Goal: Task Accomplishment & Management: Complete application form

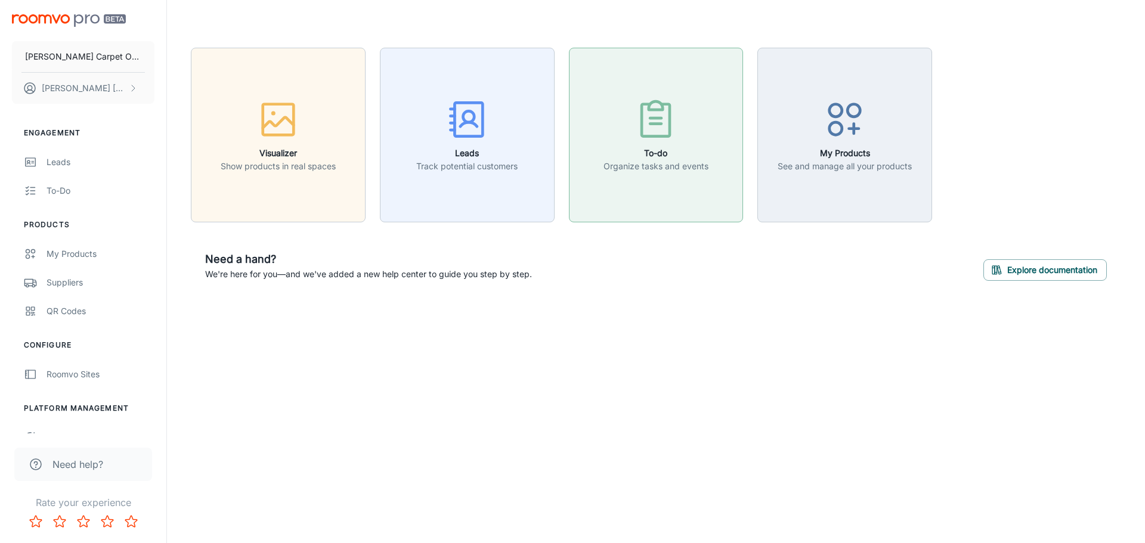
click at [643, 135] on icon "button" at bounding box center [657, 120] width 28 height 32
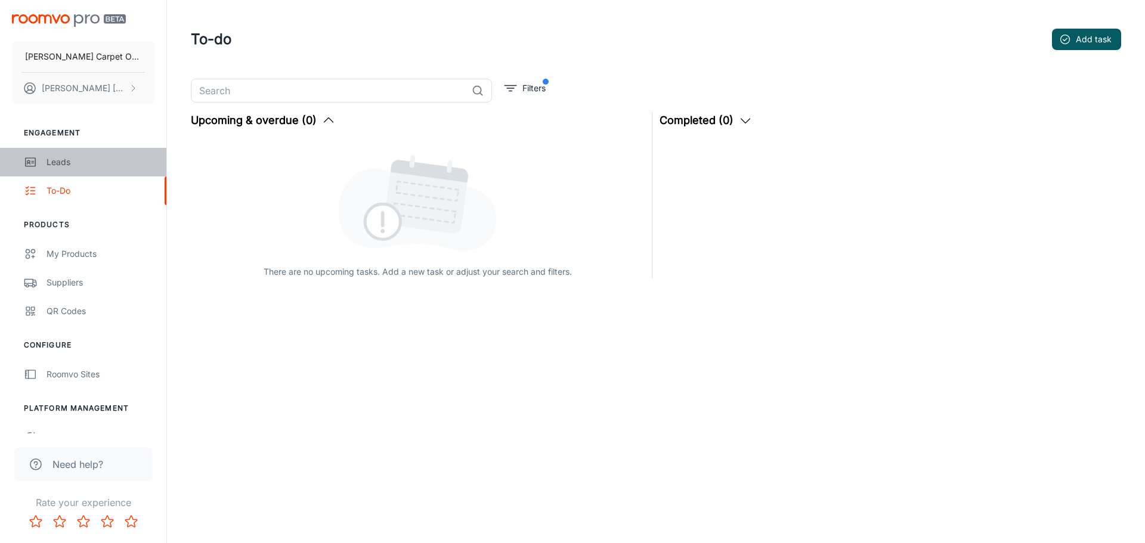
click at [58, 165] on div "Leads" at bounding box center [101, 162] width 108 height 13
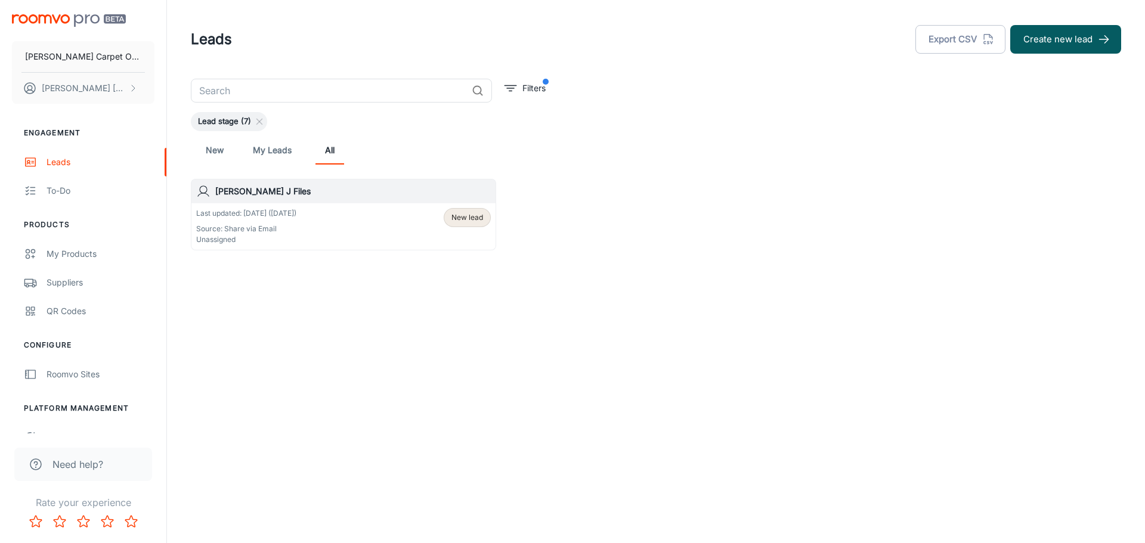
click at [260, 147] on link "My Leads" at bounding box center [272, 150] width 39 height 29
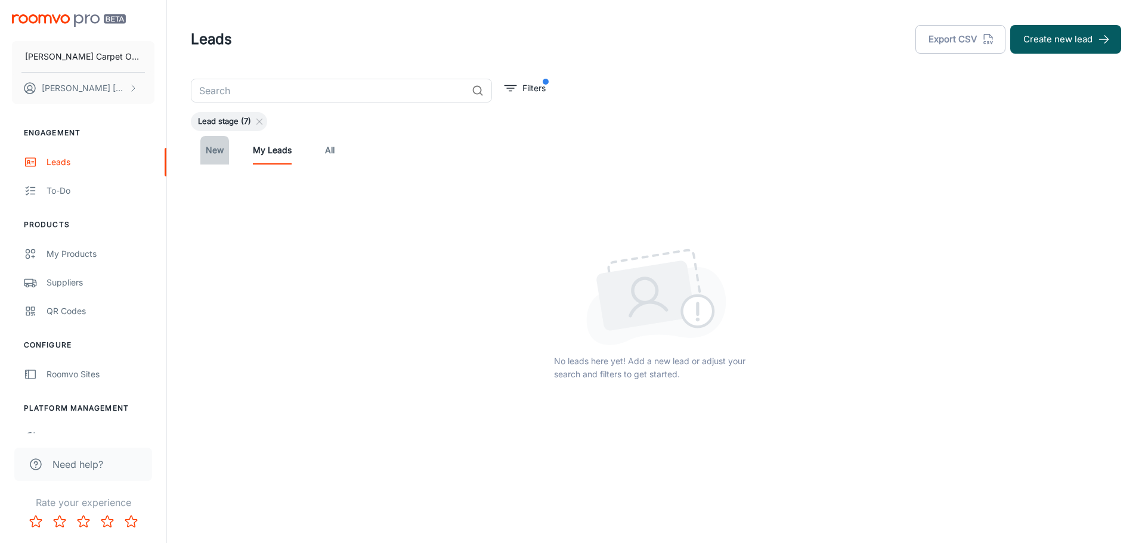
click at [217, 150] on link "New" at bounding box center [214, 150] width 29 height 29
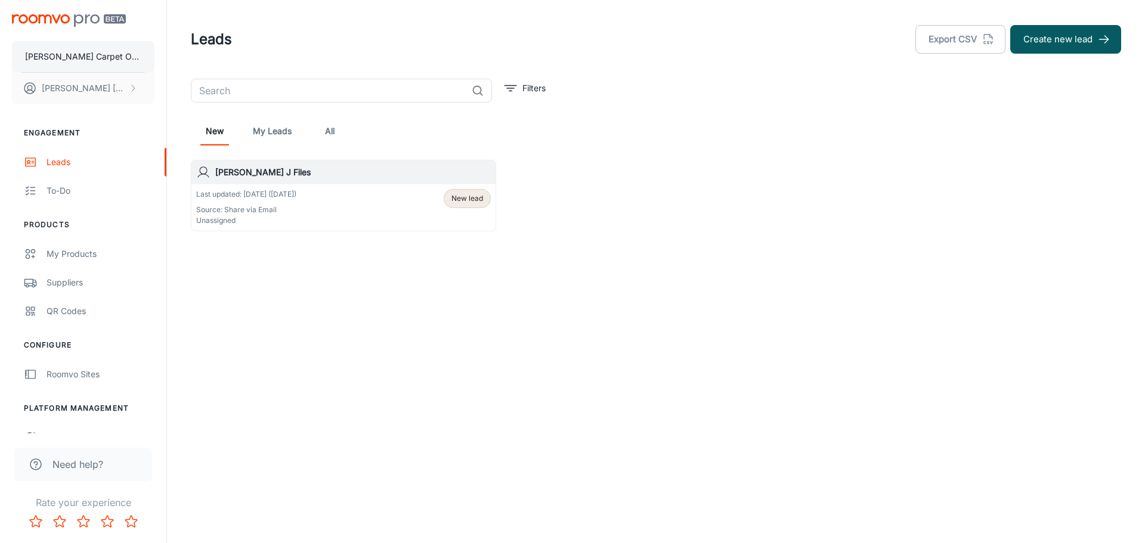
click at [82, 57] on p "[PERSON_NAME] Carpet One Floor & Home" at bounding box center [83, 56] width 116 height 13
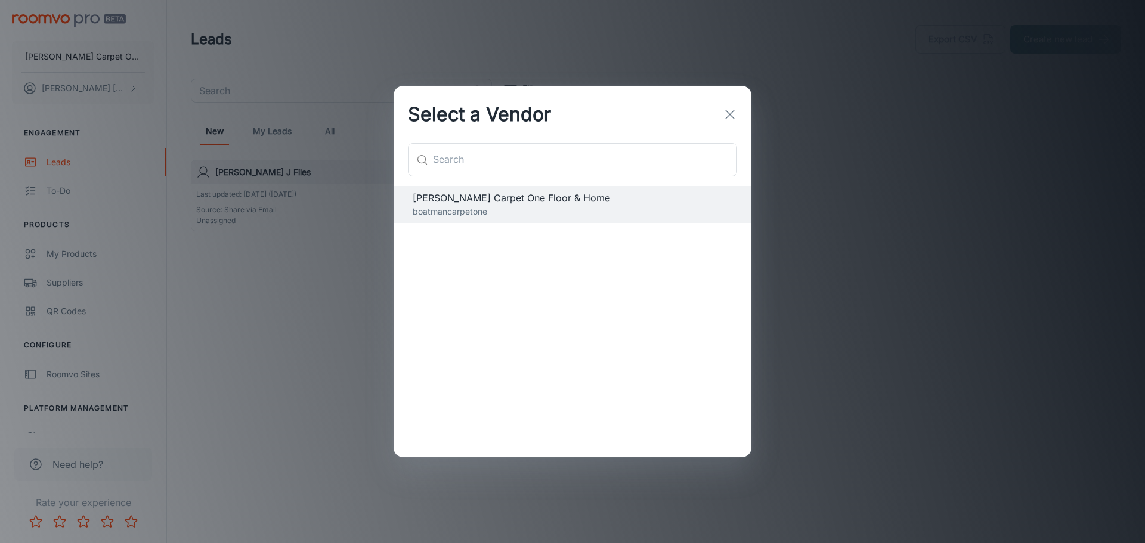
click at [732, 112] on line "button" at bounding box center [730, 114] width 8 height 8
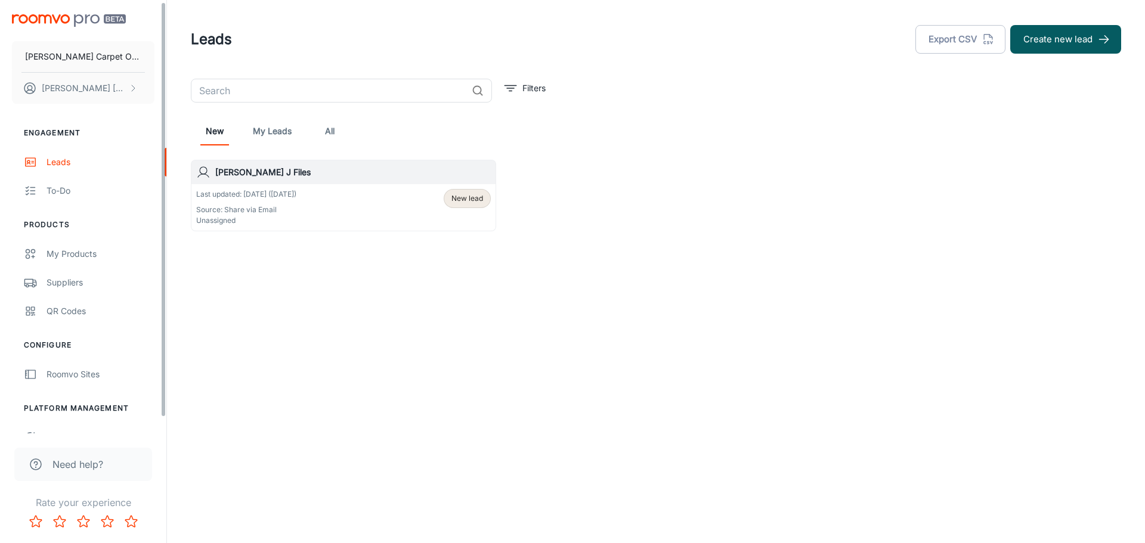
scroll to position [18, 0]
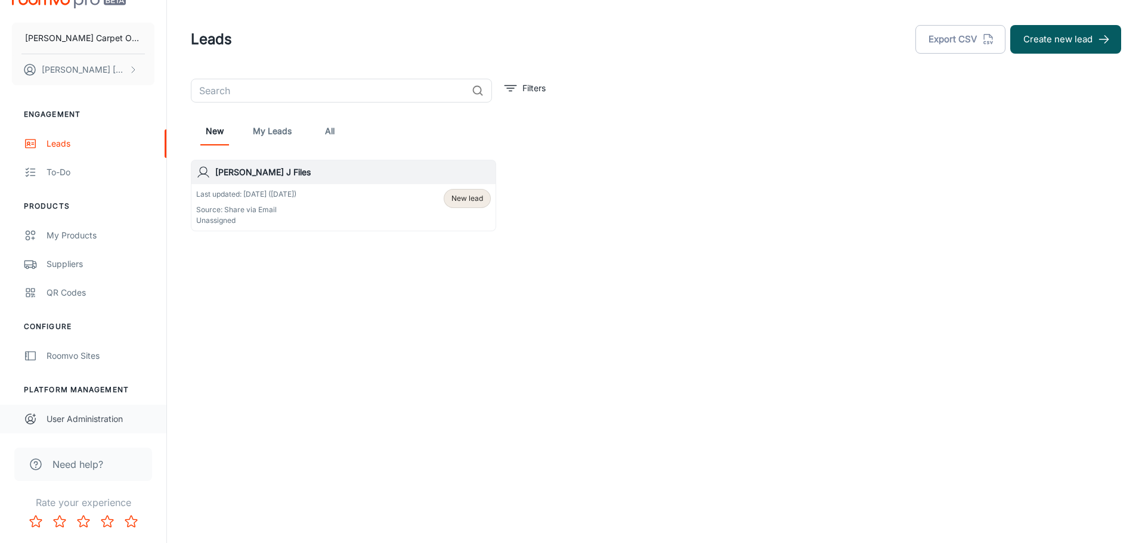
click at [93, 418] on div "User Administration" at bounding box center [101, 419] width 108 height 13
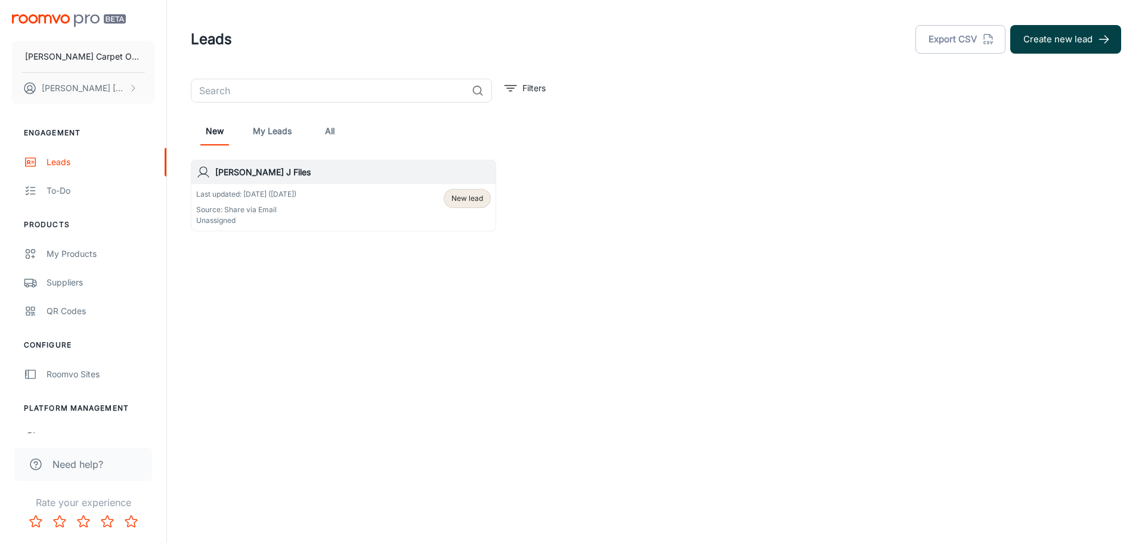
click at [1067, 33] on button "Create new lead" at bounding box center [1066, 39] width 111 height 29
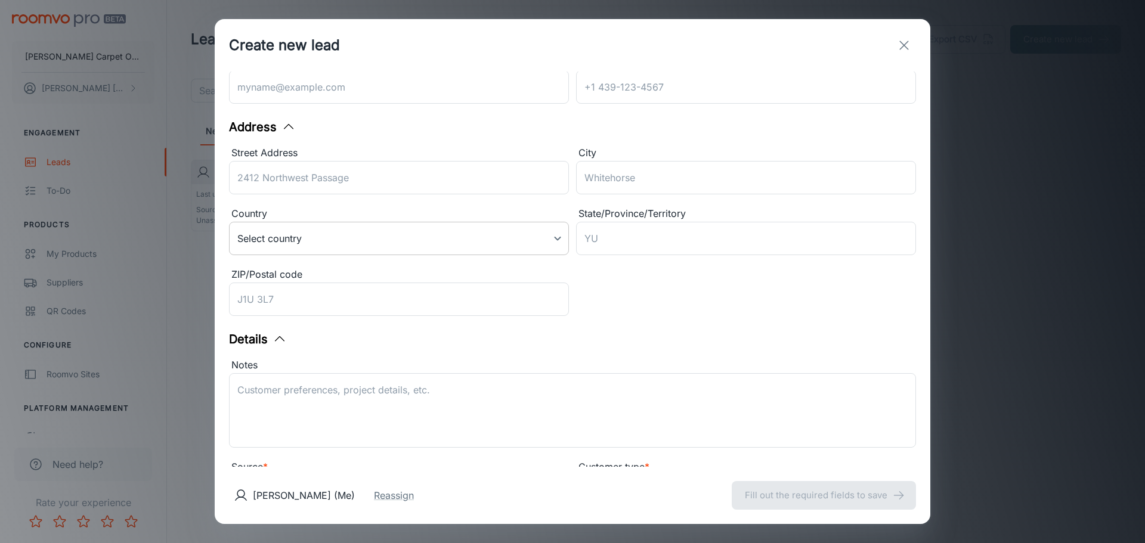
scroll to position [190, 0]
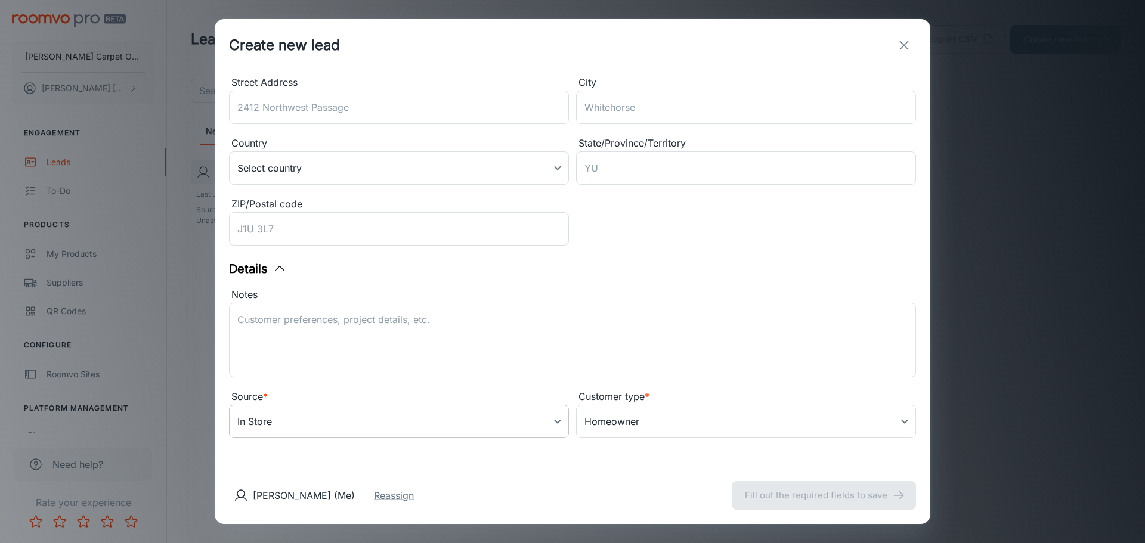
click at [553, 422] on body "[PERSON_NAME] Carpet One Floor & Home [PERSON_NAME] Engagement Leads To-do Prod…" at bounding box center [572, 271] width 1145 height 543
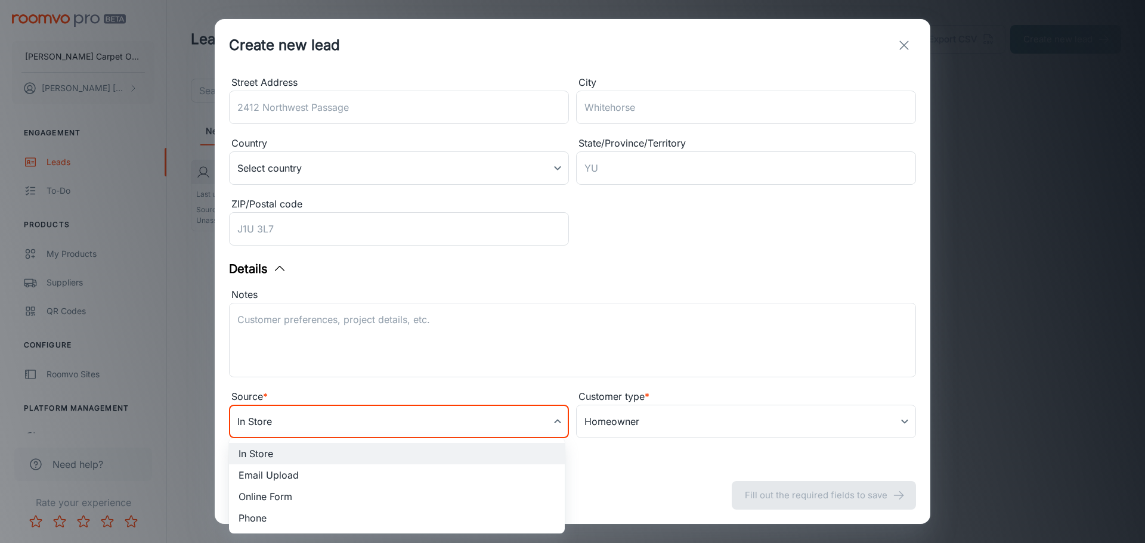
click at [543, 307] on div at bounding box center [572, 271] width 1145 height 543
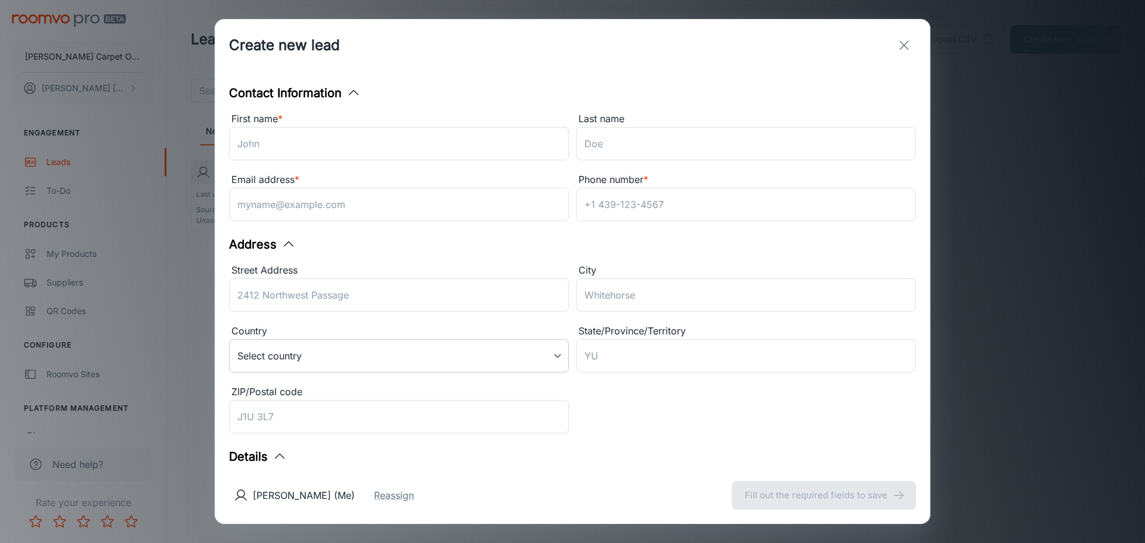
scroll to position [0, 0]
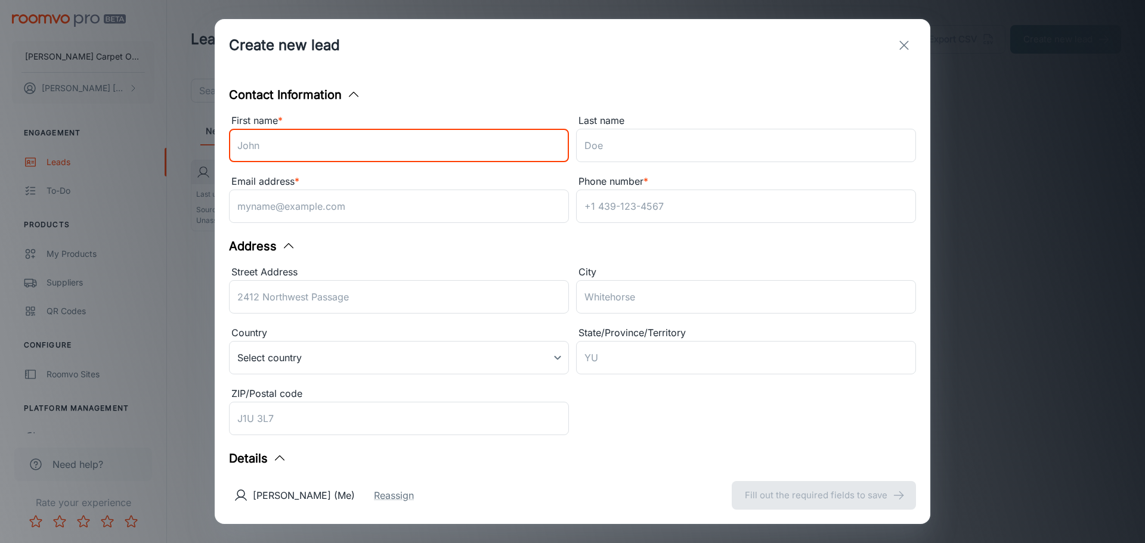
click at [325, 146] on input "First name *" at bounding box center [399, 145] width 340 height 33
type input "[PERSON_NAME]"
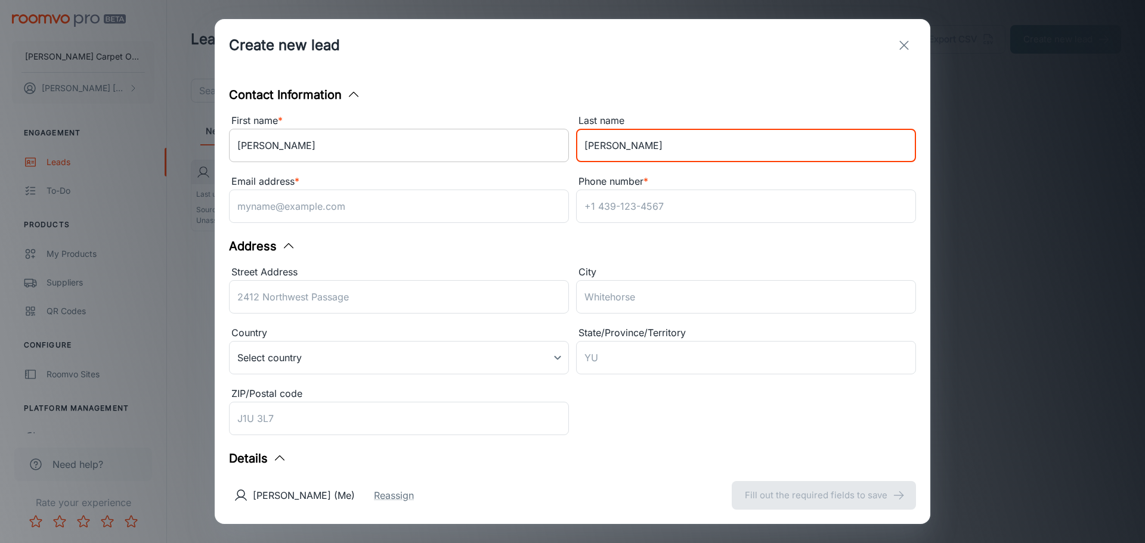
type input "[PERSON_NAME]"
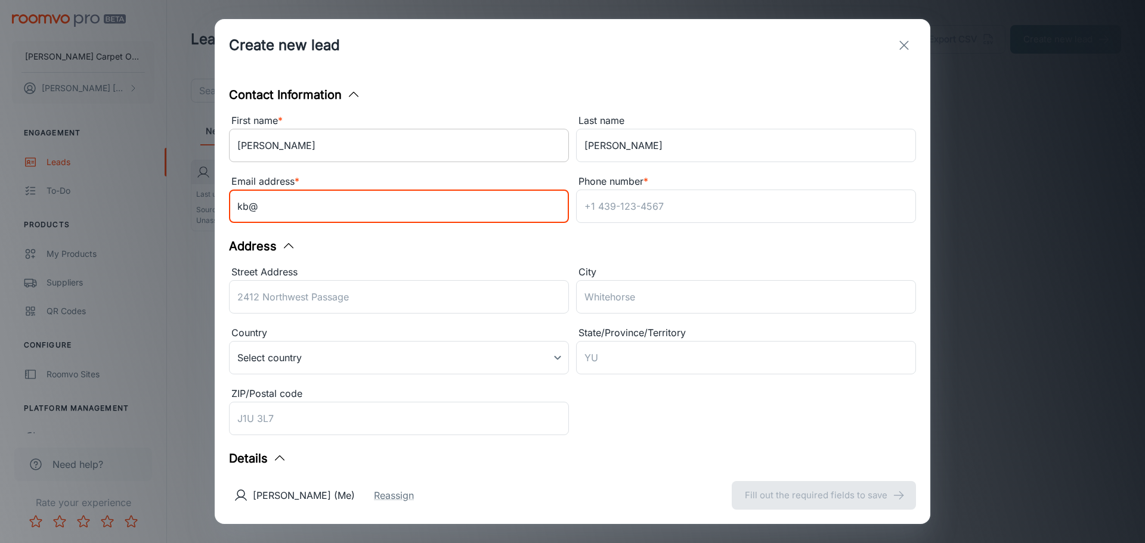
type input "[EMAIL_ADDRESS][DOMAIN_NAME]"
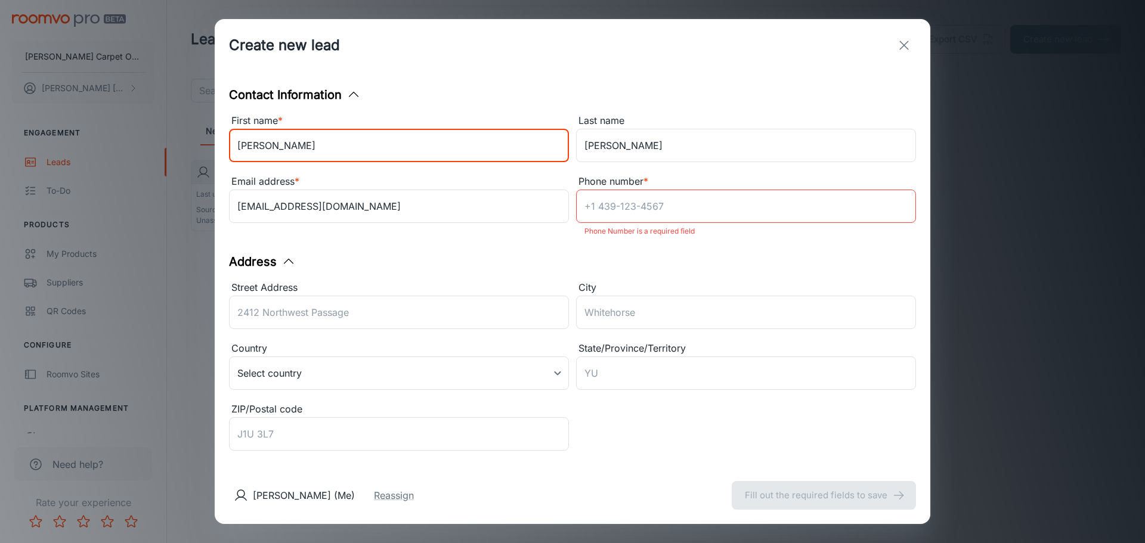
type input "[PERSON_NAME]"
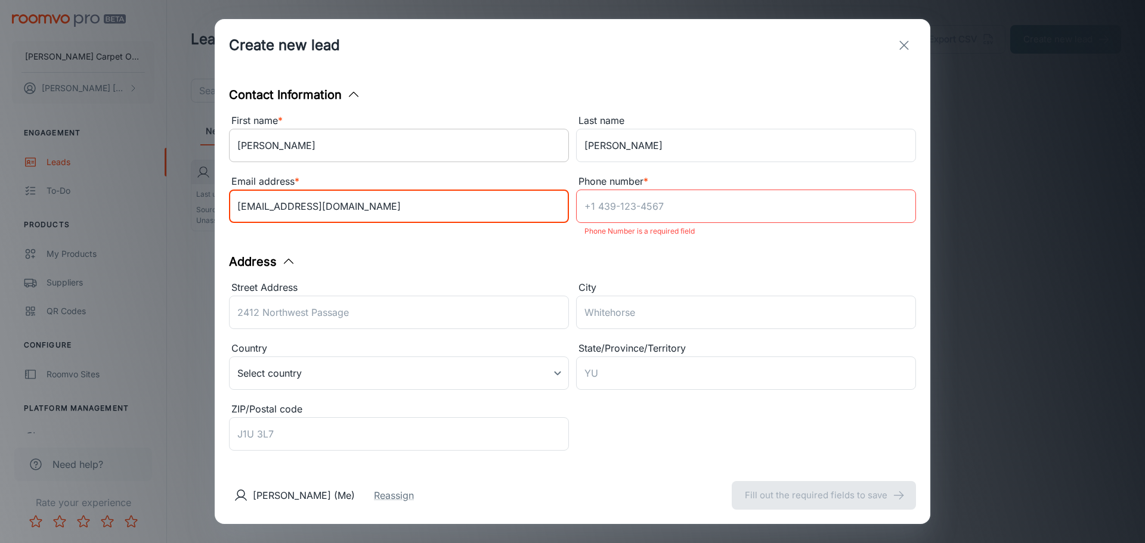
type input "[EMAIL_ADDRESS][DOMAIN_NAME]"
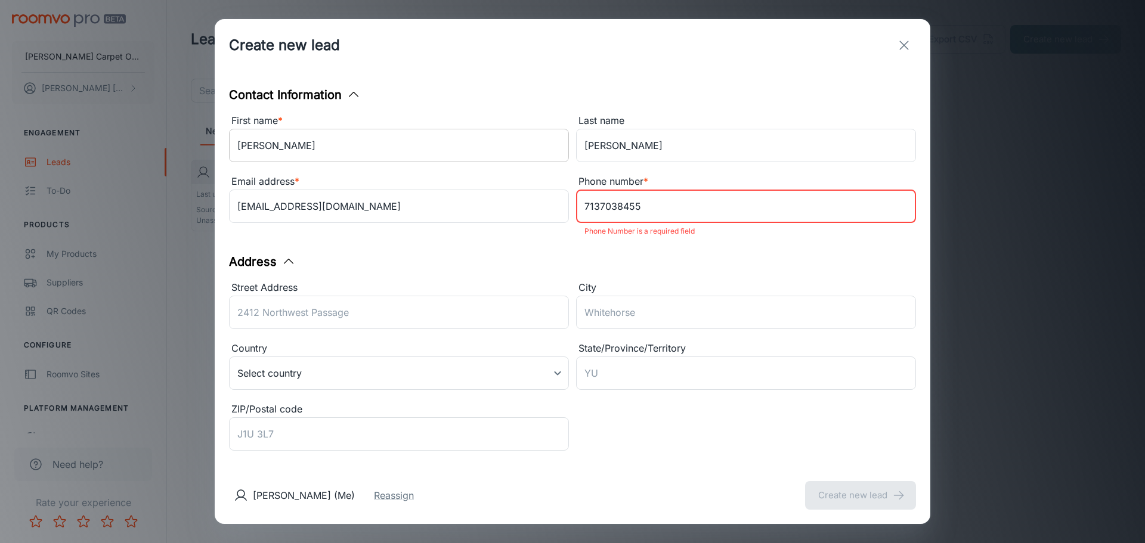
type input "7137038455"
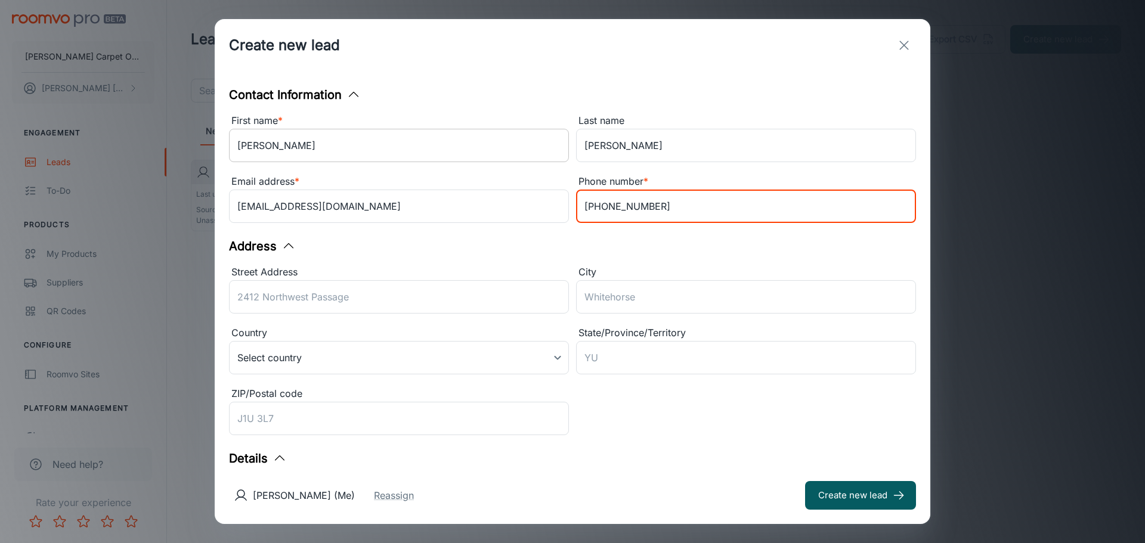
type input "[PHONE_NUMBER]"
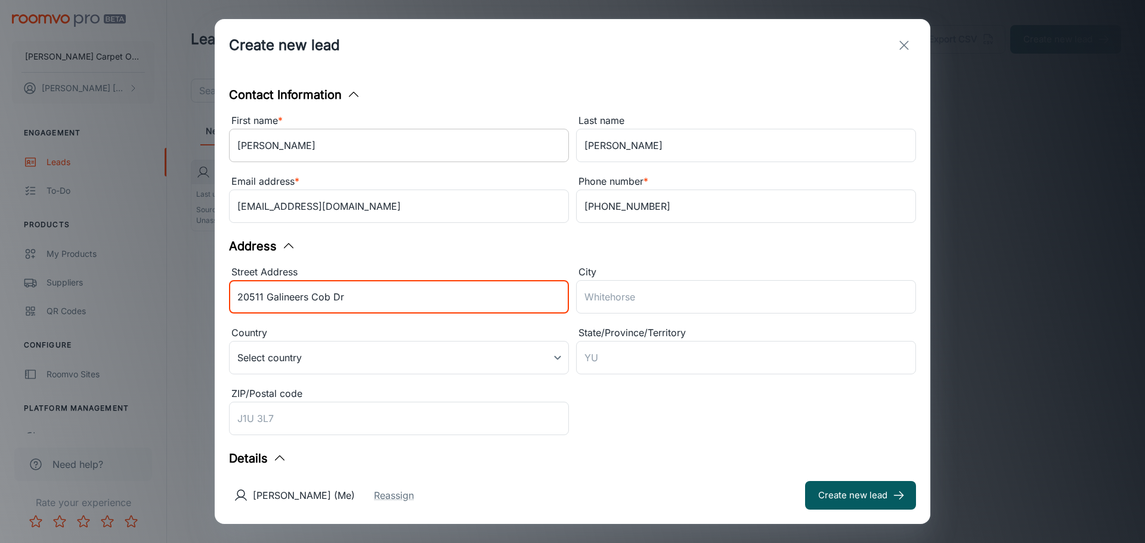
type input "20511 Galineers Cob Dr"
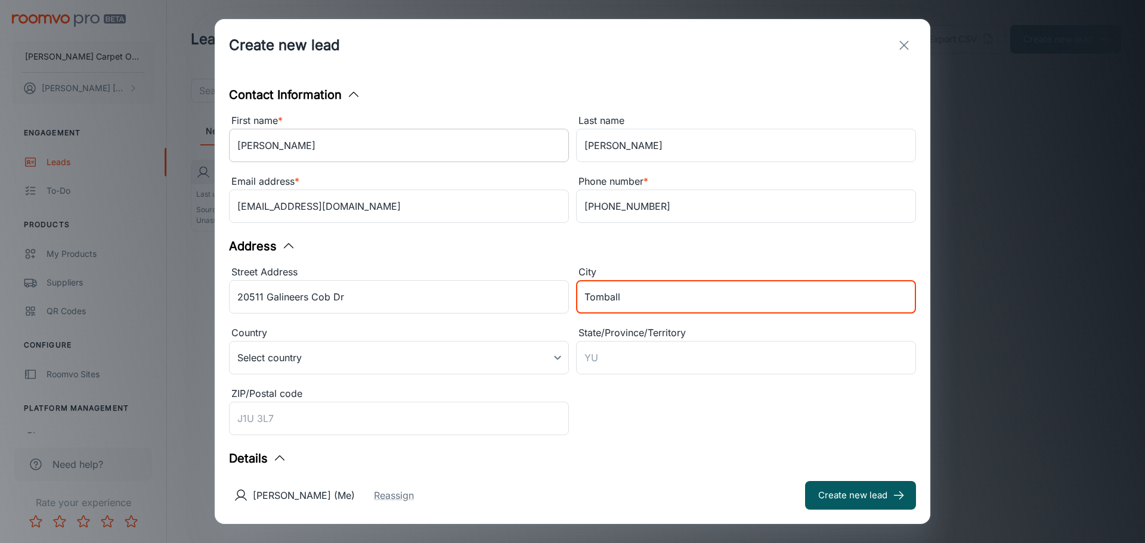
type input "Tomball"
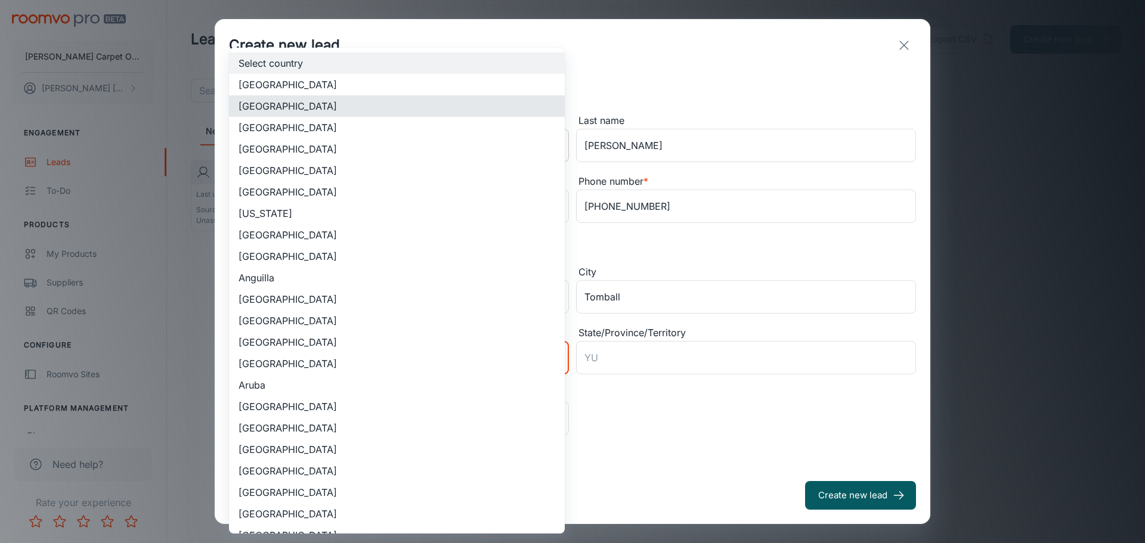
type input "US"
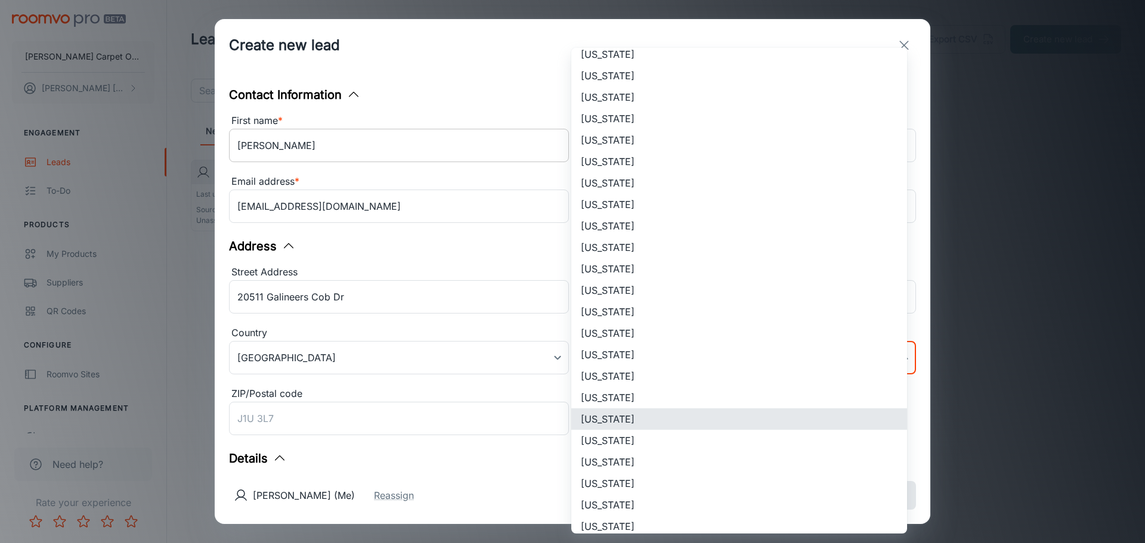
scroll to position [524, 0]
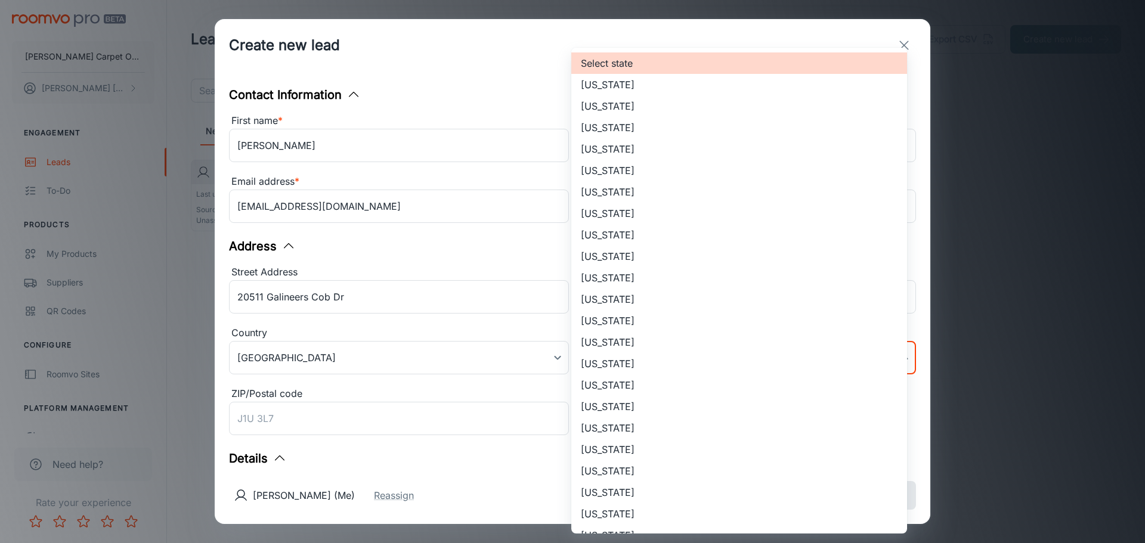
click at [646, 351] on body "[PERSON_NAME] Carpet One Floor & Home [PERSON_NAME] Engagement Leads To-do Prod…" at bounding box center [572, 271] width 1145 height 543
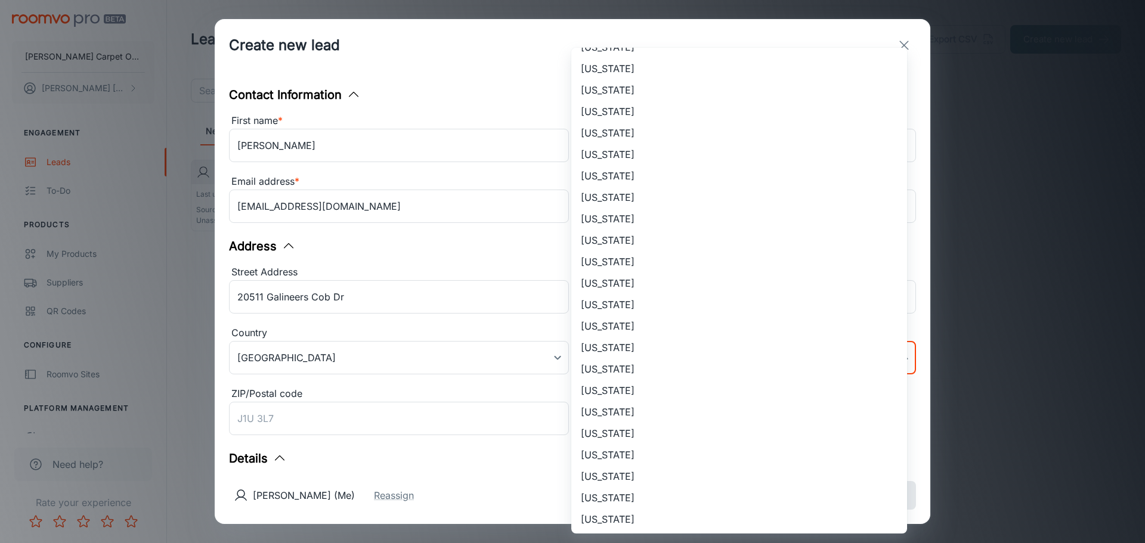
scroll to position [597, 0]
click at [603, 418] on li "[US_STATE]" at bounding box center [740, 411] width 336 height 21
type input "[US_STATE]"
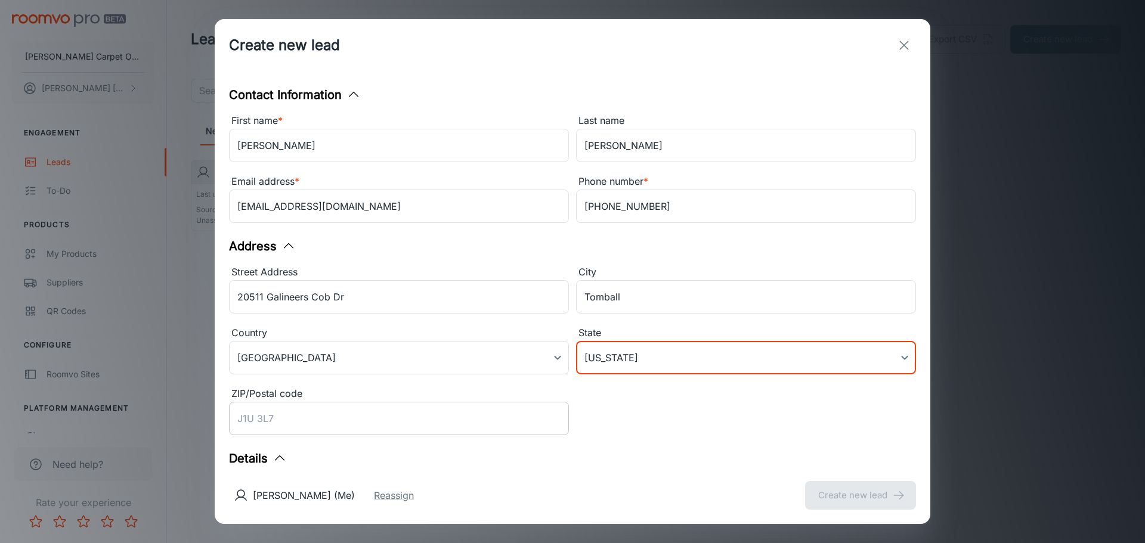
click at [322, 418] on input "ZIP/Postal code" at bounding box center [399, 418] width 340 height 33
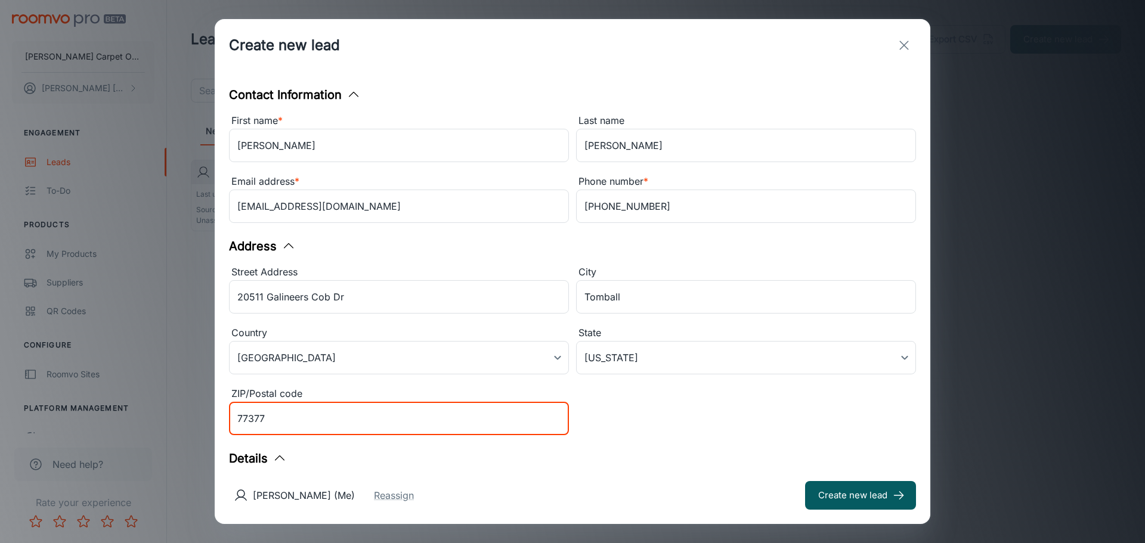
type input "77377"
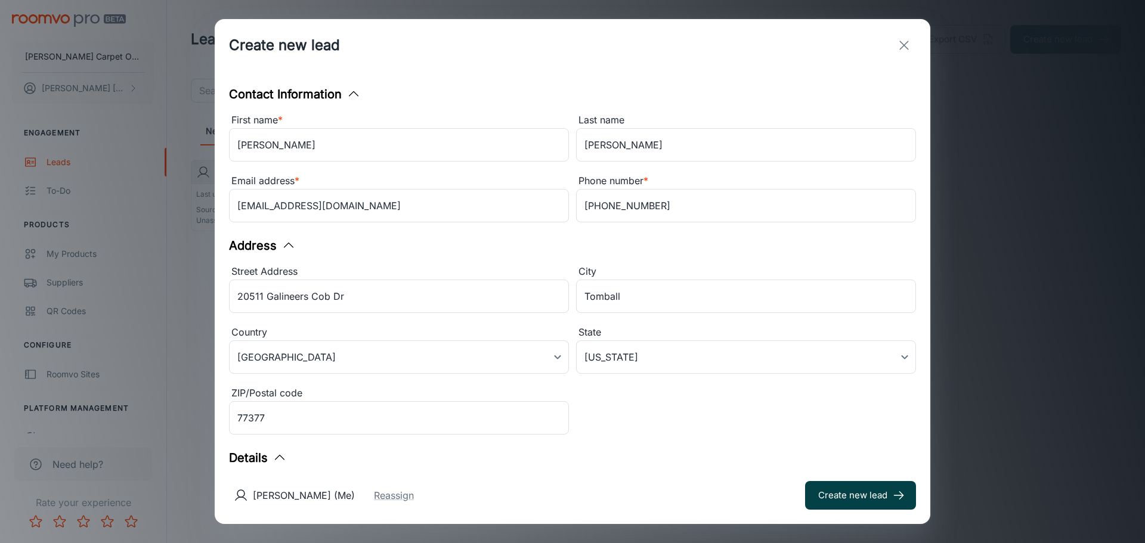
click at [835, 491] on button "Create new lead" at bounding box center [860, 495] width 111 height 29
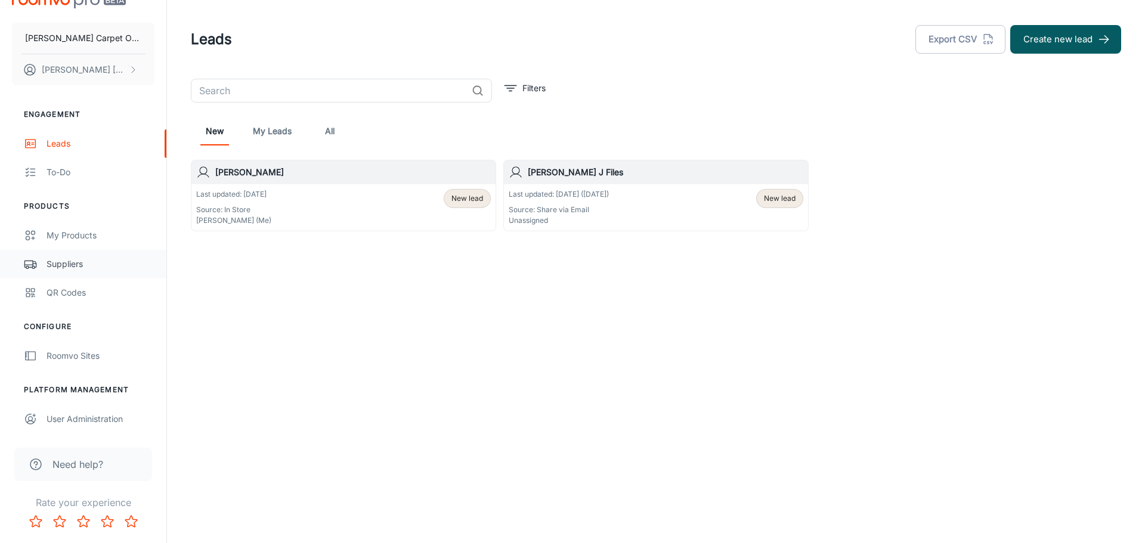
scroll to position [0, 0]
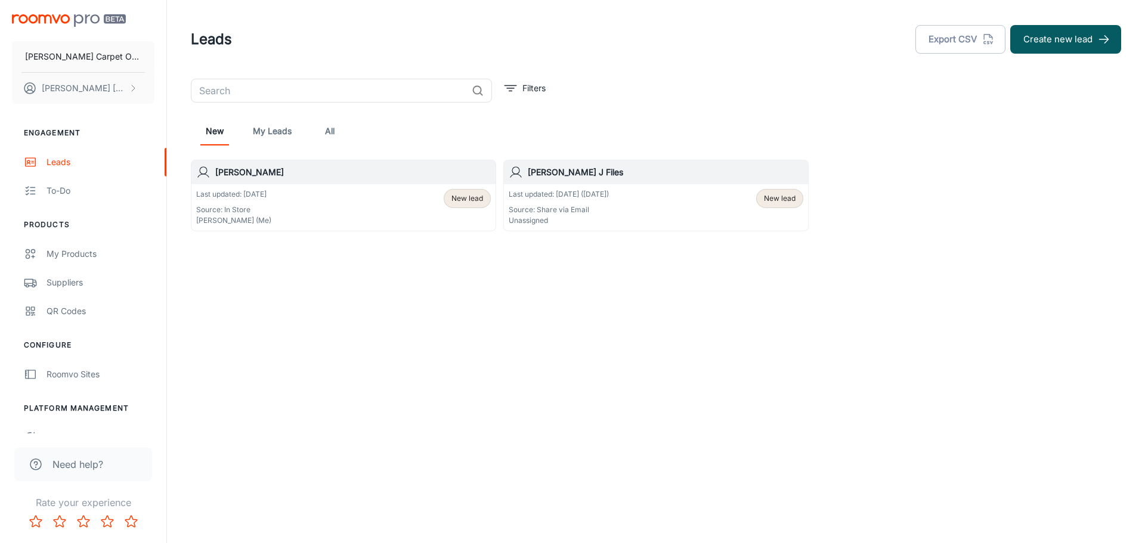
click at [265, 130] on link "My Leads" at bounding box center [272, 131] width 39 height 29
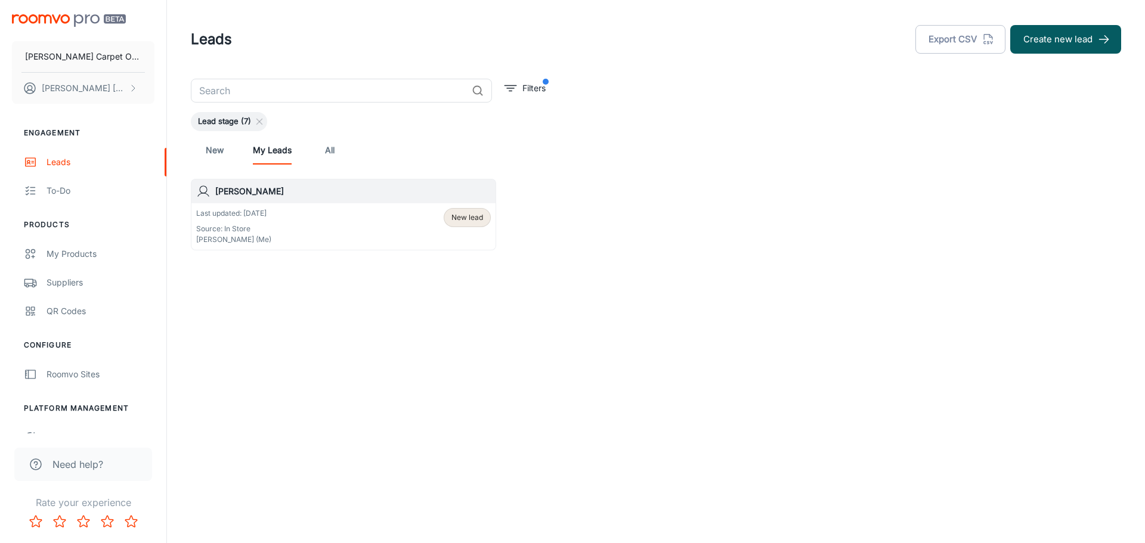
click at [248, 187] on h6 "[PERSON_NAME]" at bounding box center [353, 191] width 276 height 13
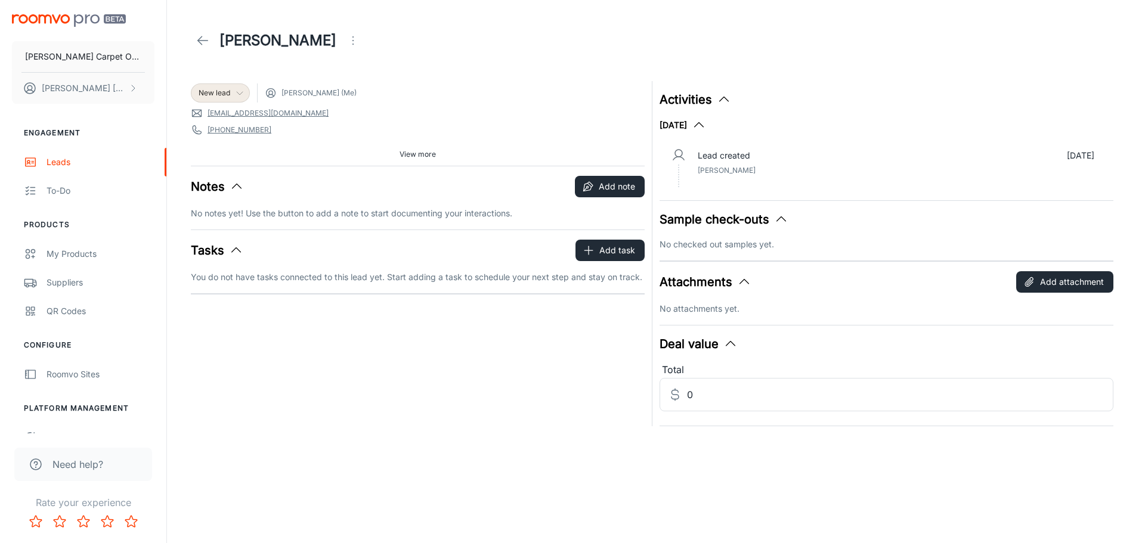
click at [242, 94] on icon at bounding box center [240, 93] width 10 height 10
click at [427, 84] on div at bounding box center [572, 271] width 1145 height 543
click at [598, 249] on button "Add task" at bounding box center [610, 250] width 69 height 21
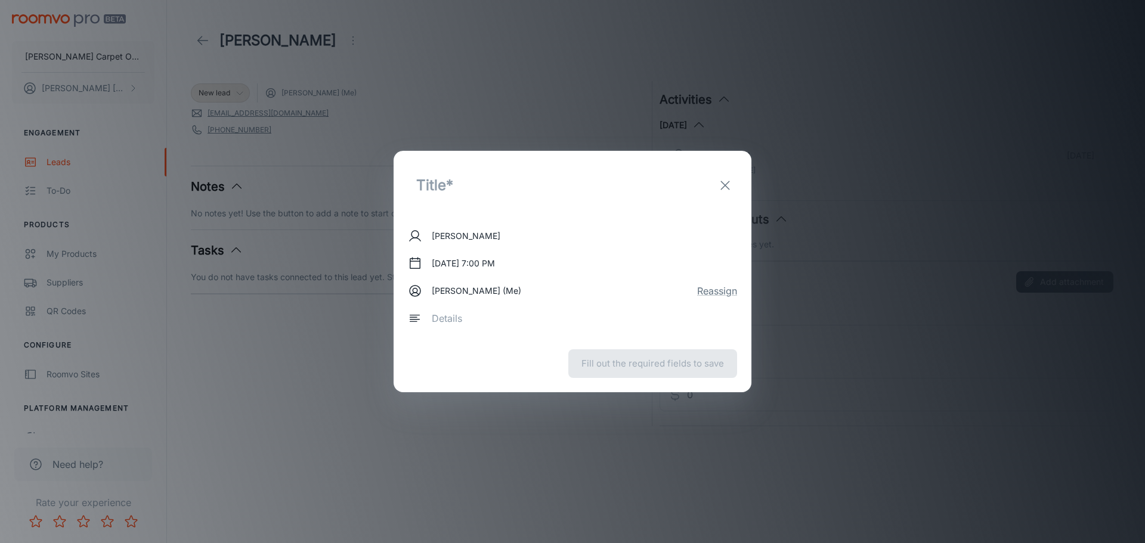
click at [415, 316] on icon at bounding box center [415, 318] width 14 height 14
click at [446, 193] on input "text" at bounding box center [528, 185] width 240 height 41
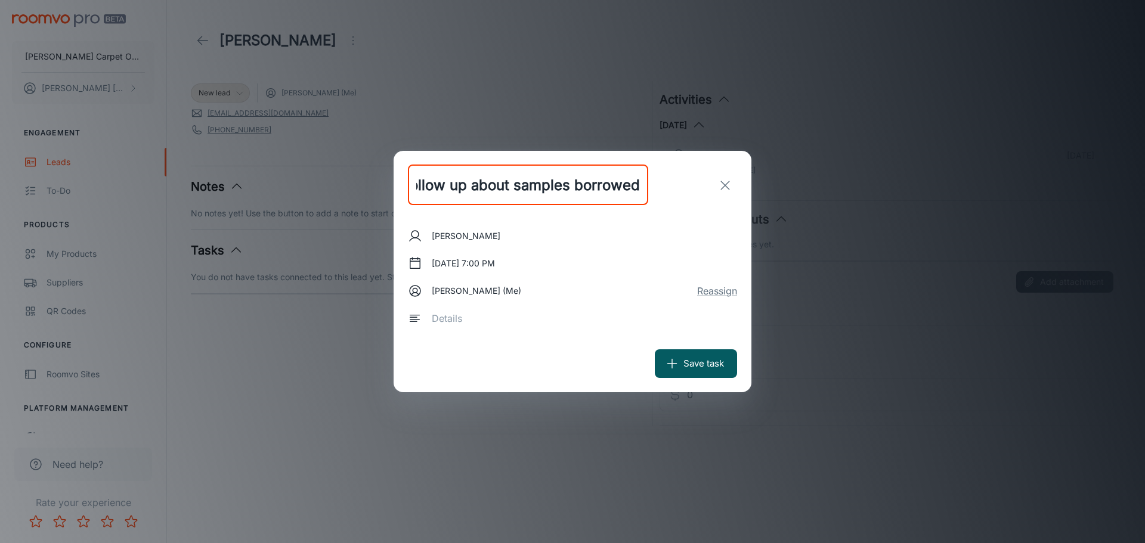
scroll to position [0, 48]
type input "Follow up about samples borrowed"
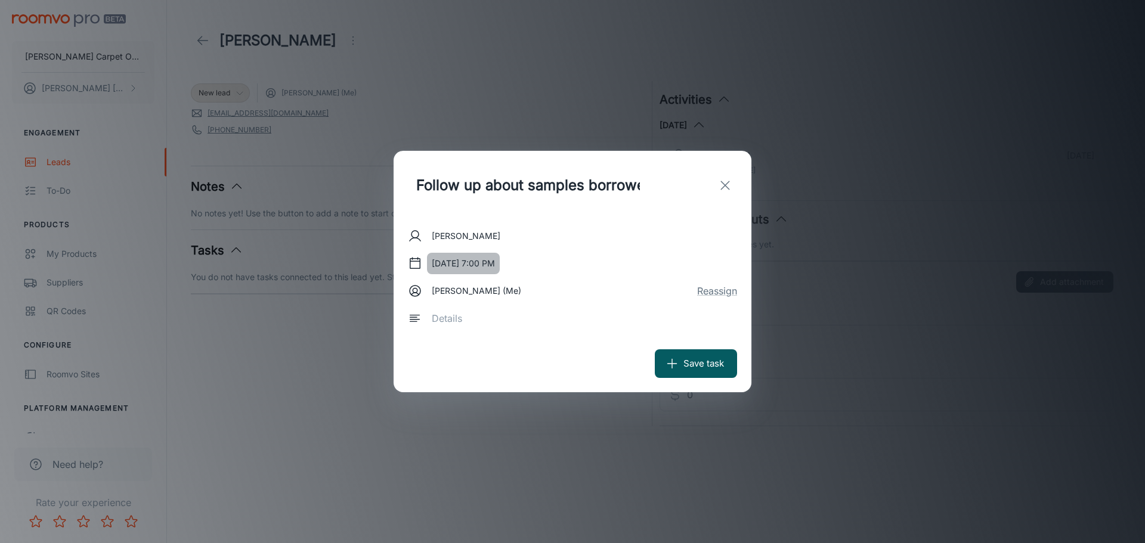
click at [465, 260] on button "[DATE] 7:00 PM" at bounding box center [463, 263] width 73 height 21
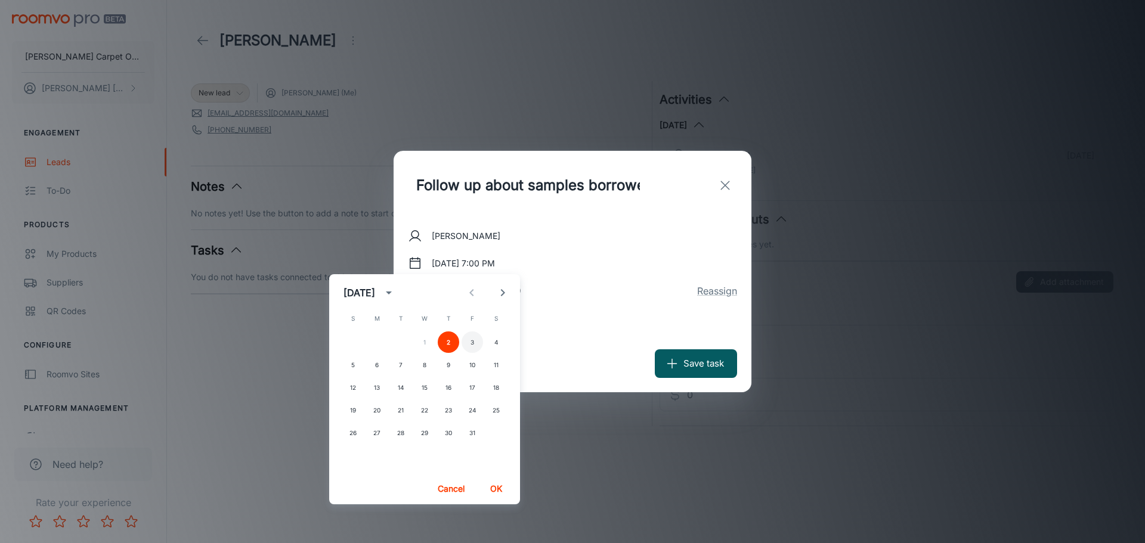
click at [471, 342] on button "3" at bounding box center [472, 342] width 21 height 21
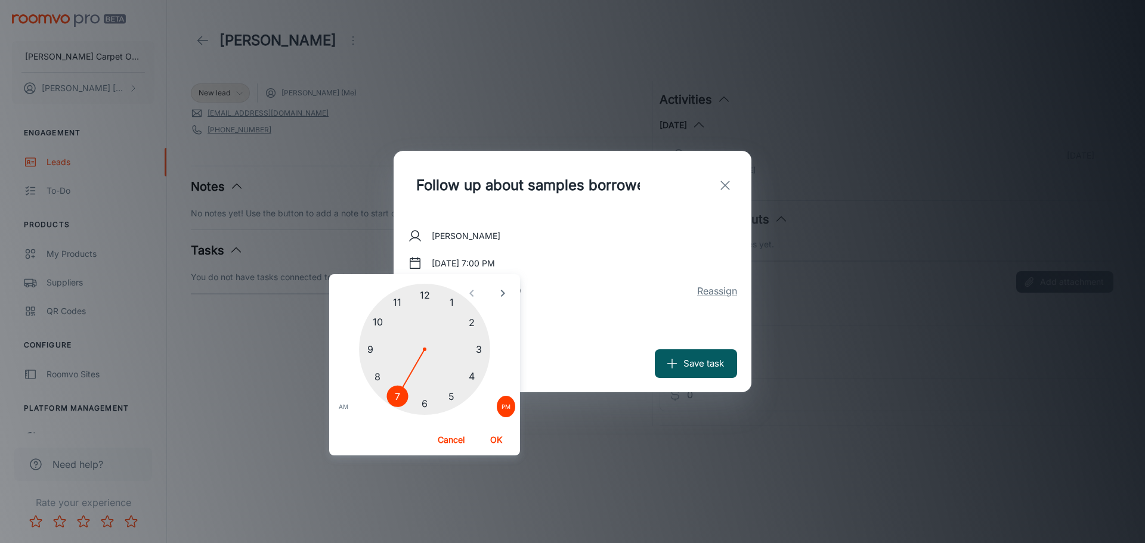
click at [378, 319] on div at bounding box center [424, 349] width 131 height 131
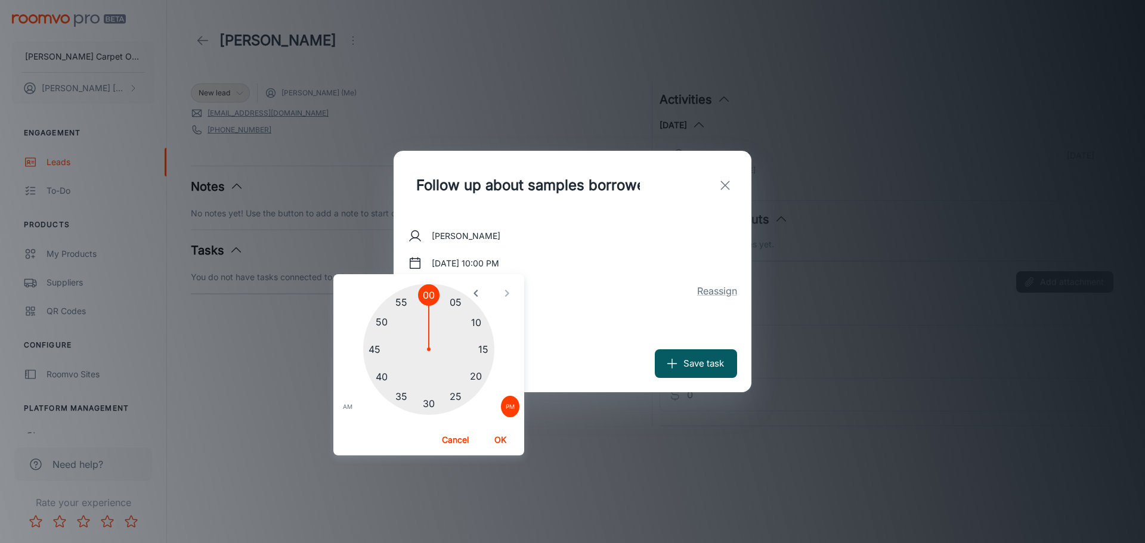
click at [499, 441] on button "OK" at bounding box center [500, 440] width 38 height 21
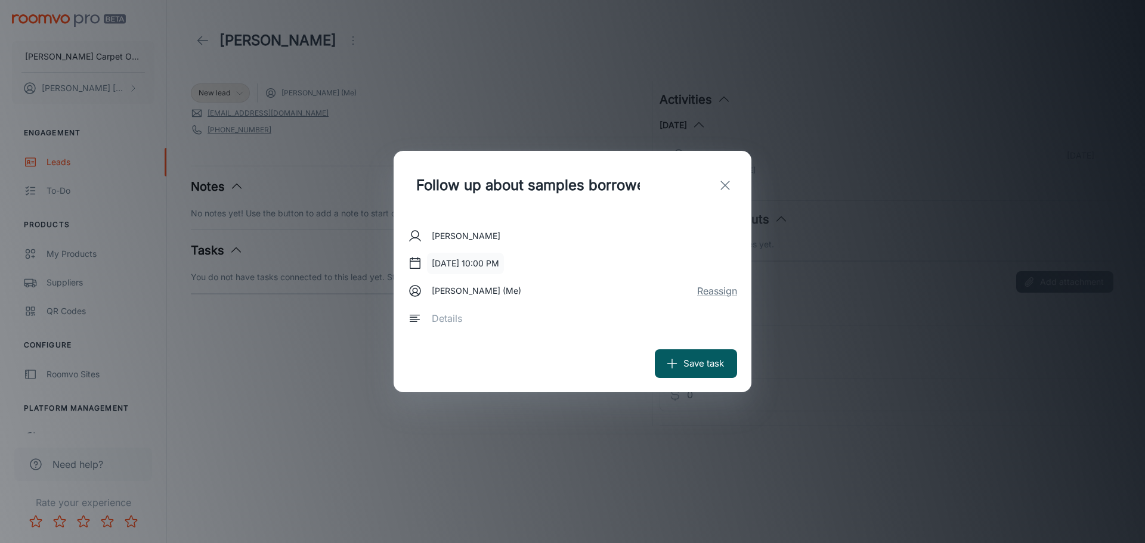
click at [504, 265] on button "[DATE] 10:00 PM" at bounding box center [465, 263] width 77 height 21
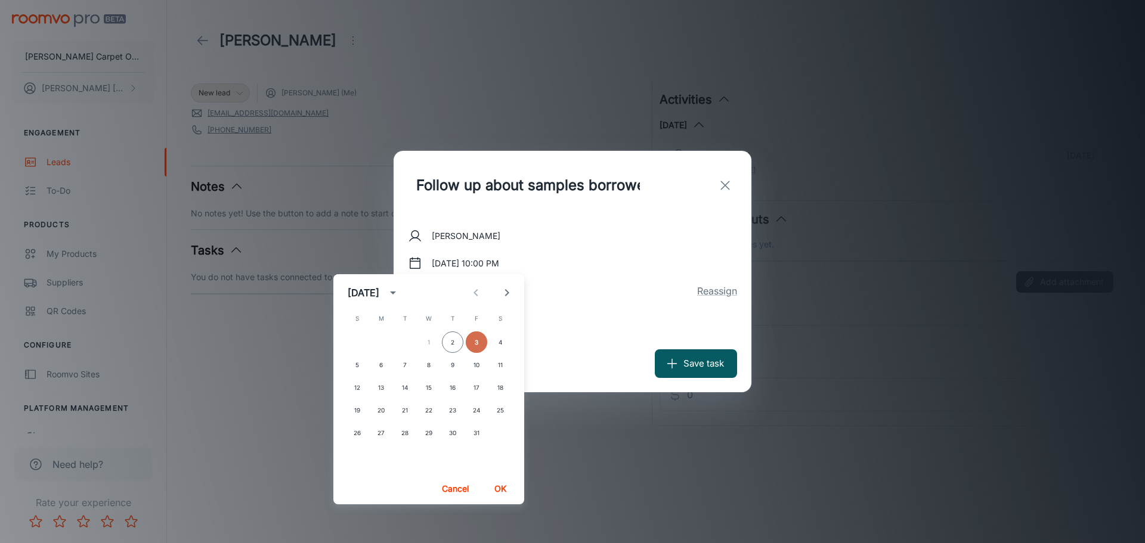
click at [478, 339] on button "3" at bounding box center [476, 342] width 21 height 21
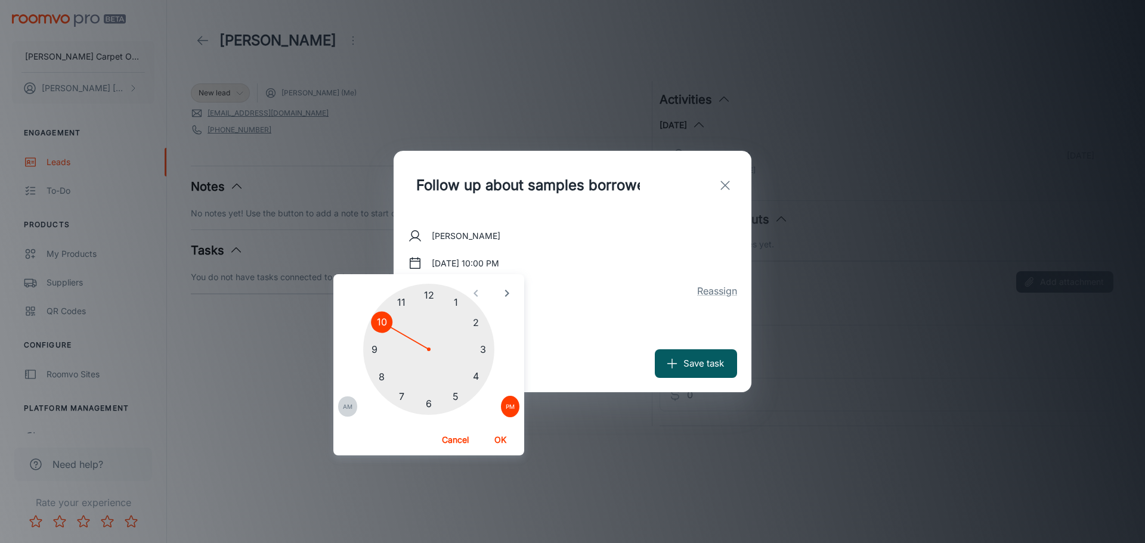
click at [346, 407] on span "AM" at bounding box center [348, 407] width 10 height 12
click at [490, 438] on button "OK" at bounding box center [501, 440] width 38 height 21
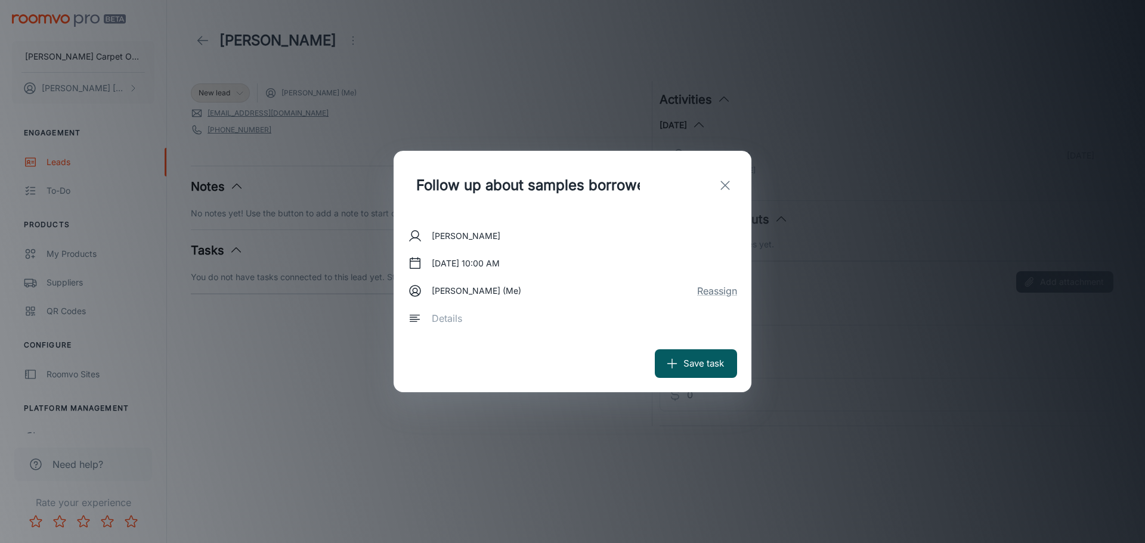
click at [419, 320] on line at bounding box center [415, 320] width 10 height 0
click at [409, 323] on icon at bounding box center [415, 318] width 14 height 14
click at [448, 320] on textarea at bounding box center [580, 319] width 297 height 14
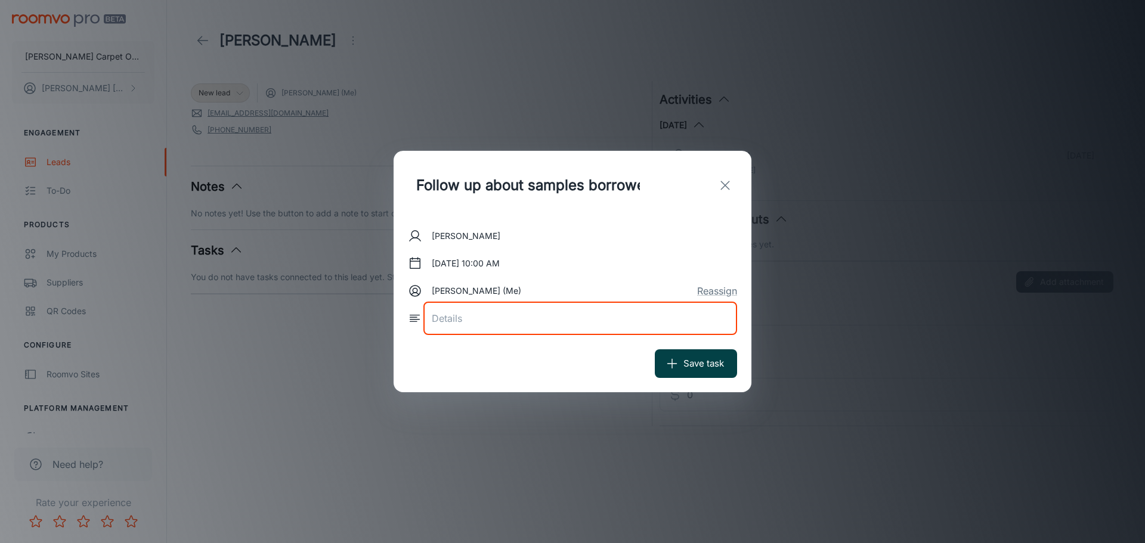
click at [677, 369] on icon "submit" at bounding box center [672, 363] width 13 height 13
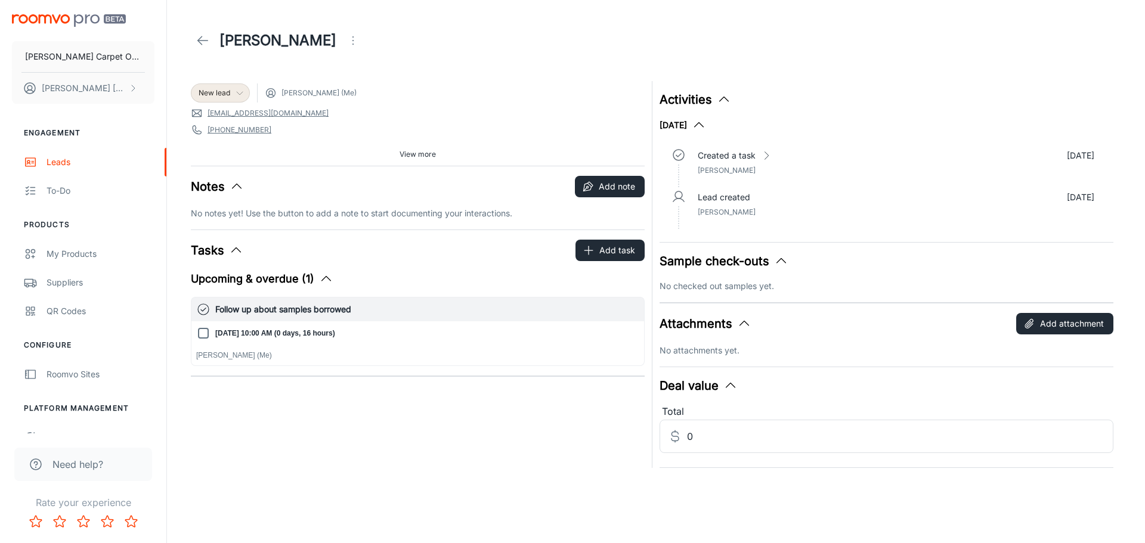
click at [737, 261] on button "Sample check-outs" at bounding box center [724, 261] width 129 height 18
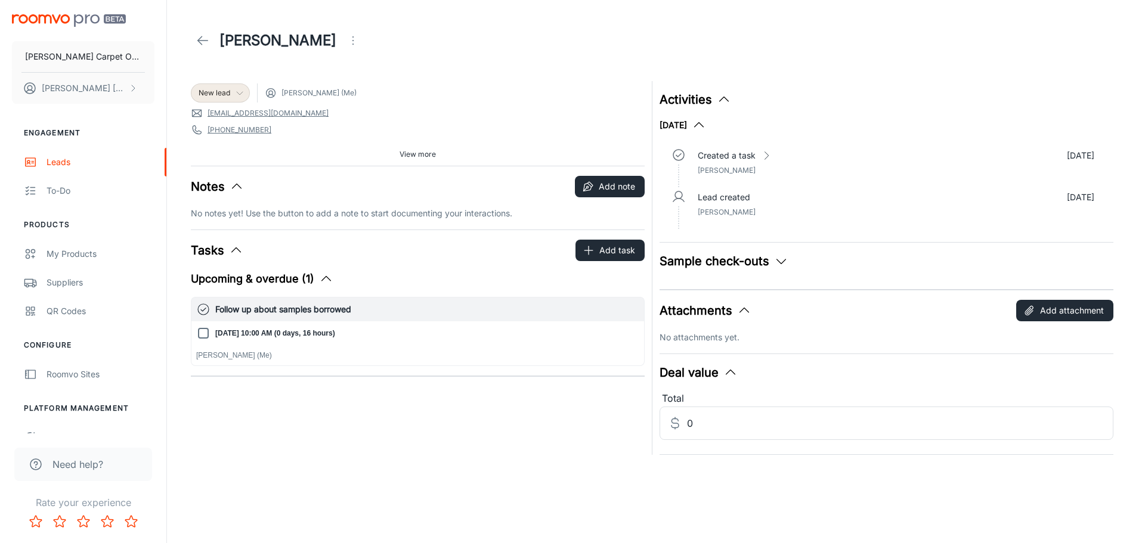
click at [759, 258] on button "Sample check-outs" at bounding box center [724, 261] width 129 height 18
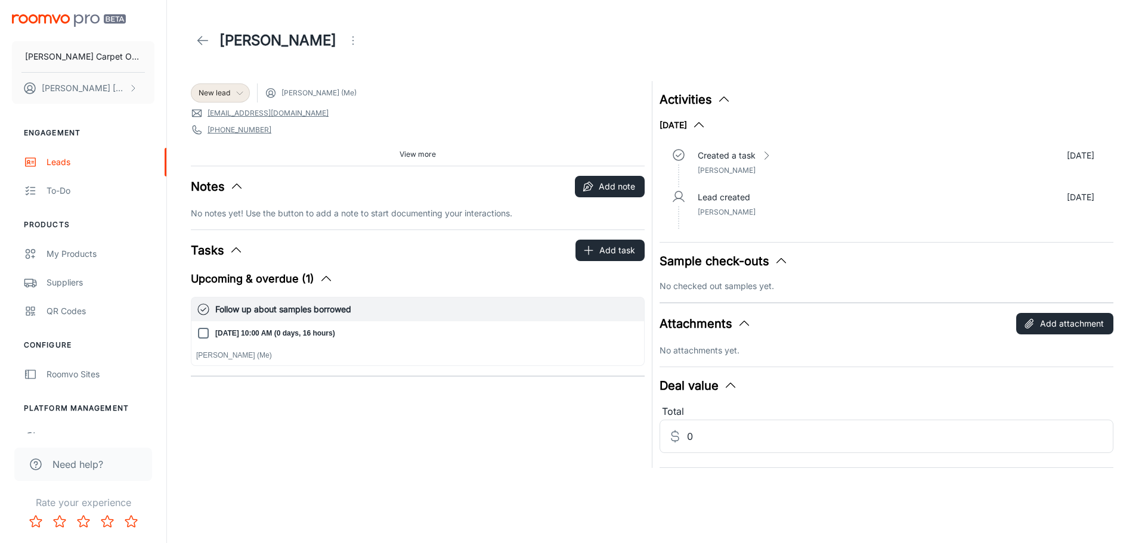
click at [718, 288] on p "No checked out samples yet." at bounding box center [887, 286] width 454 height 13
click at [709, 286] on p "No checked out samples yet." at bounding box center [887, 286] width 454 height 13
click at [775, 283] on p "No checked out samples yet." at bounding box center [887, 286] width 454 height 13
click at [780, 261] on icon "button" at bounding box center [781, 261] width 14 height 14
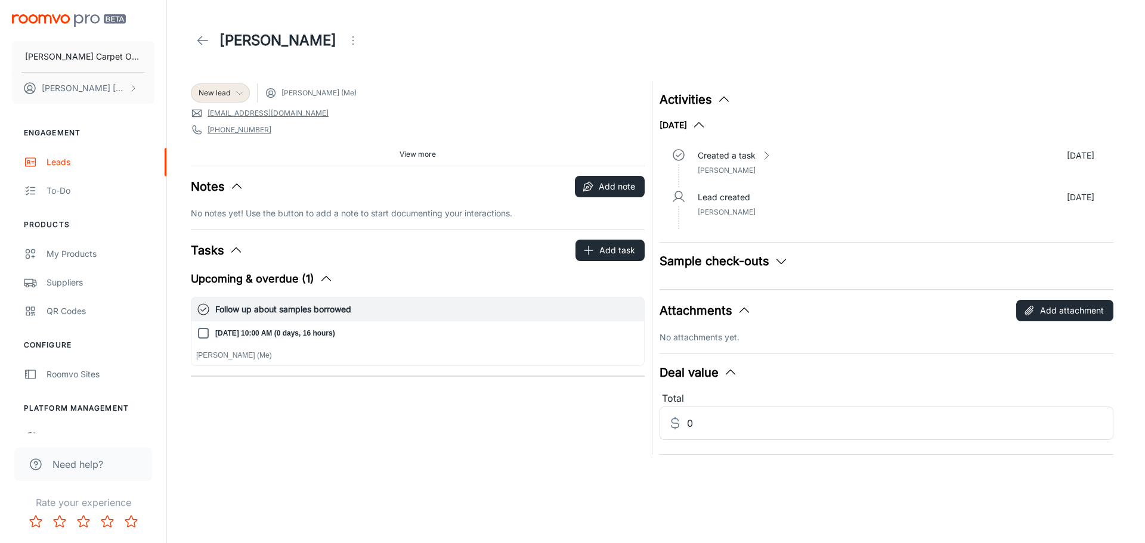
click at [734, 283] on div "Activities [DATE] Created a task [DATE] [PERSON_NAME] Lead created [DATE] [PERS…" at bounding box center [883, 264] width 461 height 381
click at [779, 260] on icon "button" at bounding box center [781, 261] width 14 height 14
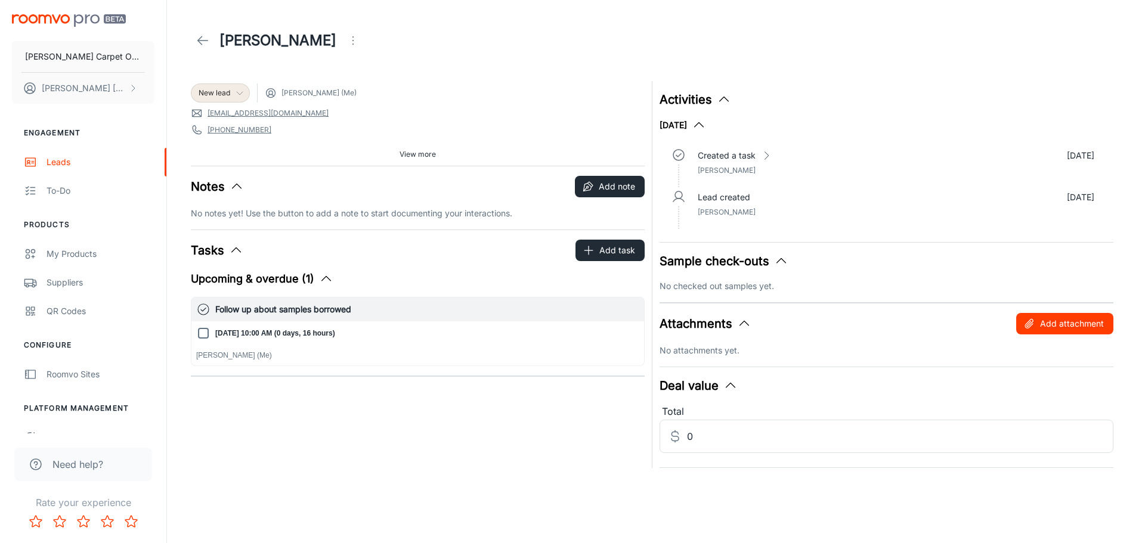
click at [1064, 325] on button "Add attachment" at bounding box center [1065, 323] width 97 height 21
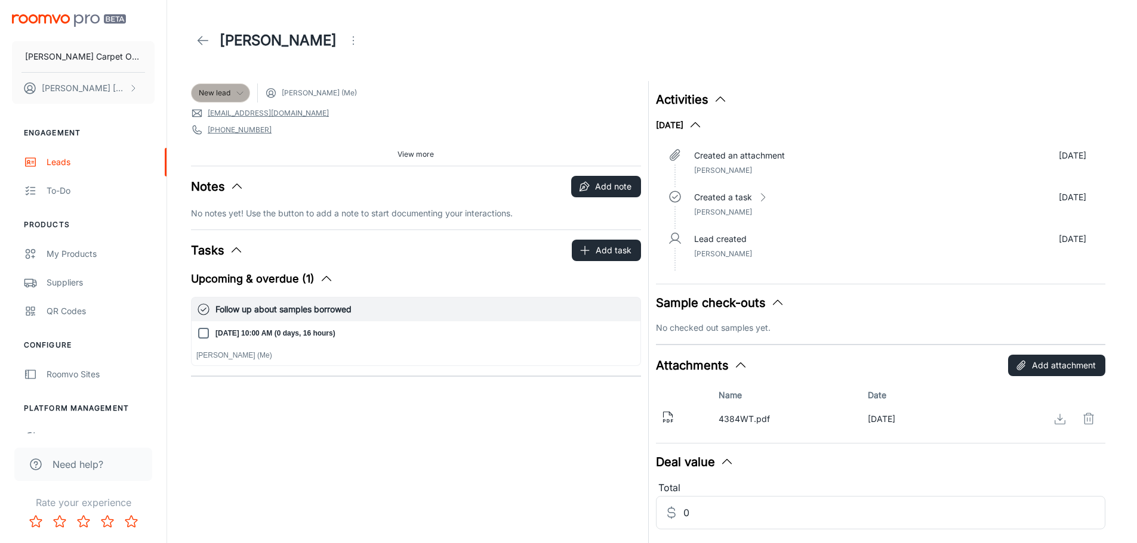
click at [235, 90] on icon at bounding box center [240, 93] width 10 height 10
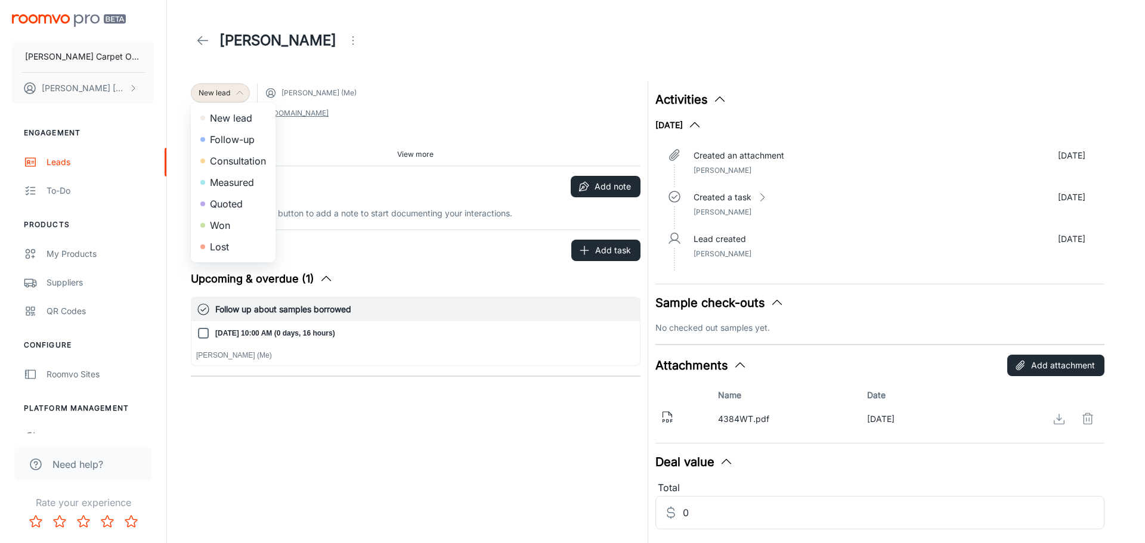
click at [465, 74] on div at bounding box center [572, 271] width 1145 height 543
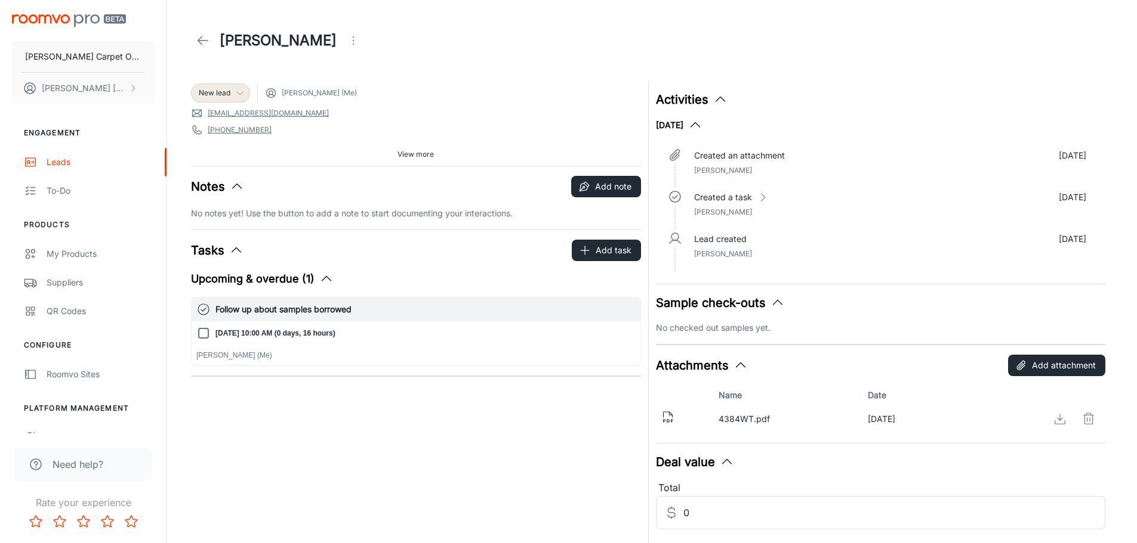
click at [197, 39] on icon at bounding box center [203, 40] width 14 height 14
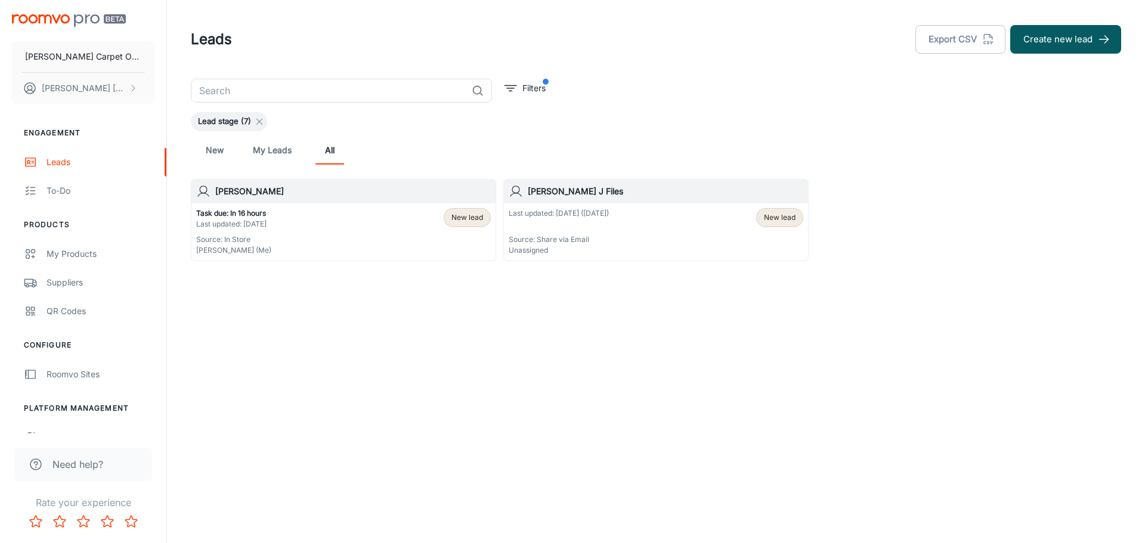
click at [255, 120] on icon at bounding box center [260, 122] width 10 height 10
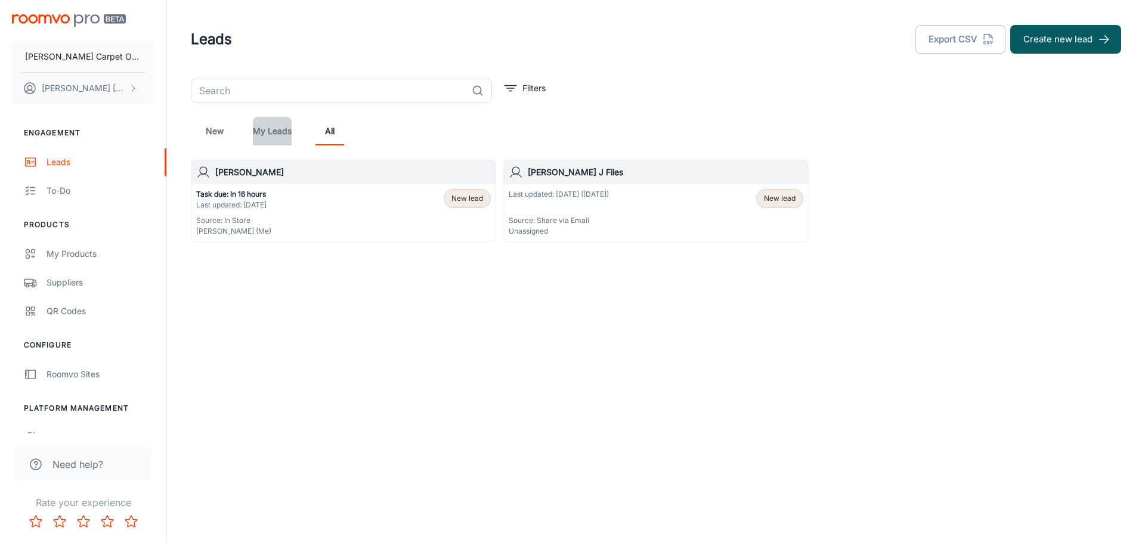
click at [285, 135] on link "My Leads" at bounding box center [272, 131] width 39 height 29
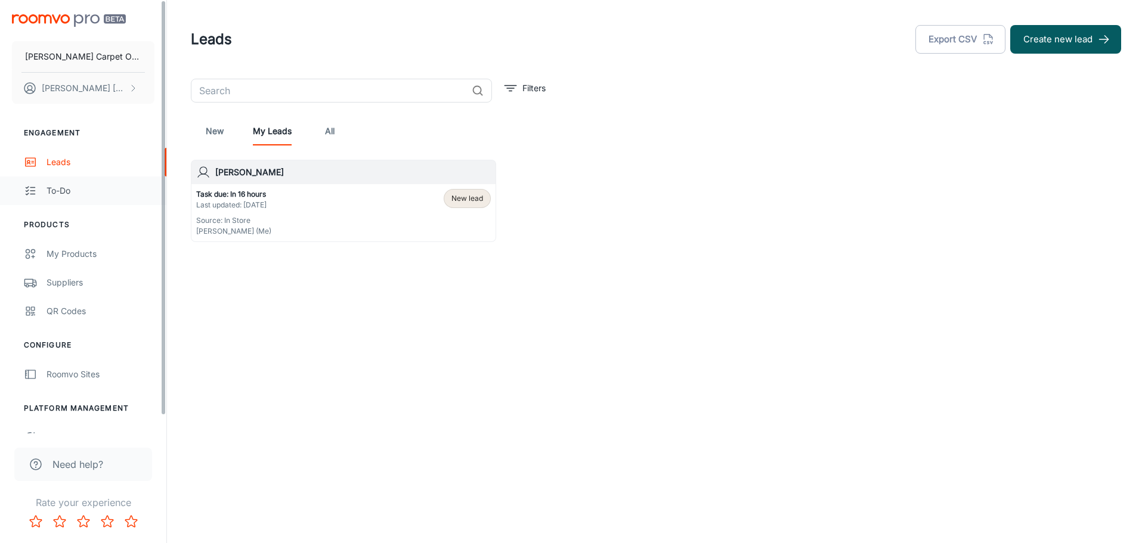
click at [53, 194] on div "To-do" at bounding box center [101, 190] width 108 height 13
